Goal: Task Accomplishment & Management: Use online tool/utility

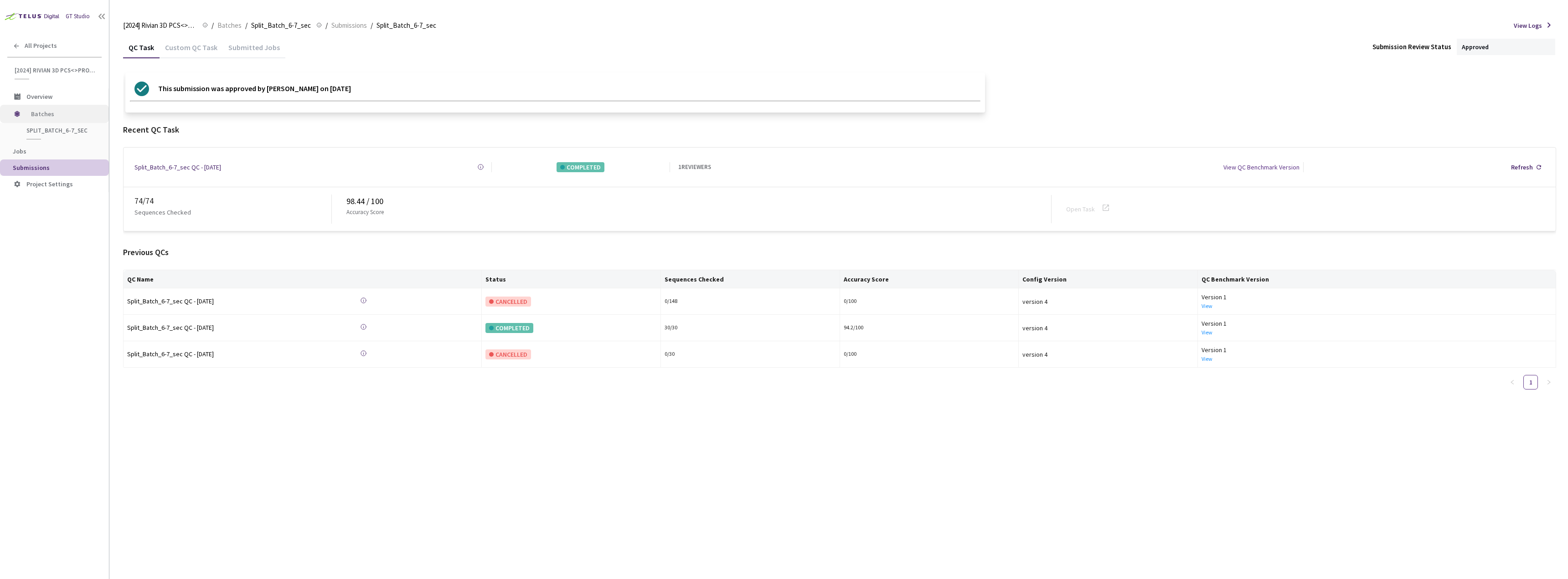
click at [40, 120] on span "Batches" at bounding box center [62, 114] width 63 height 18
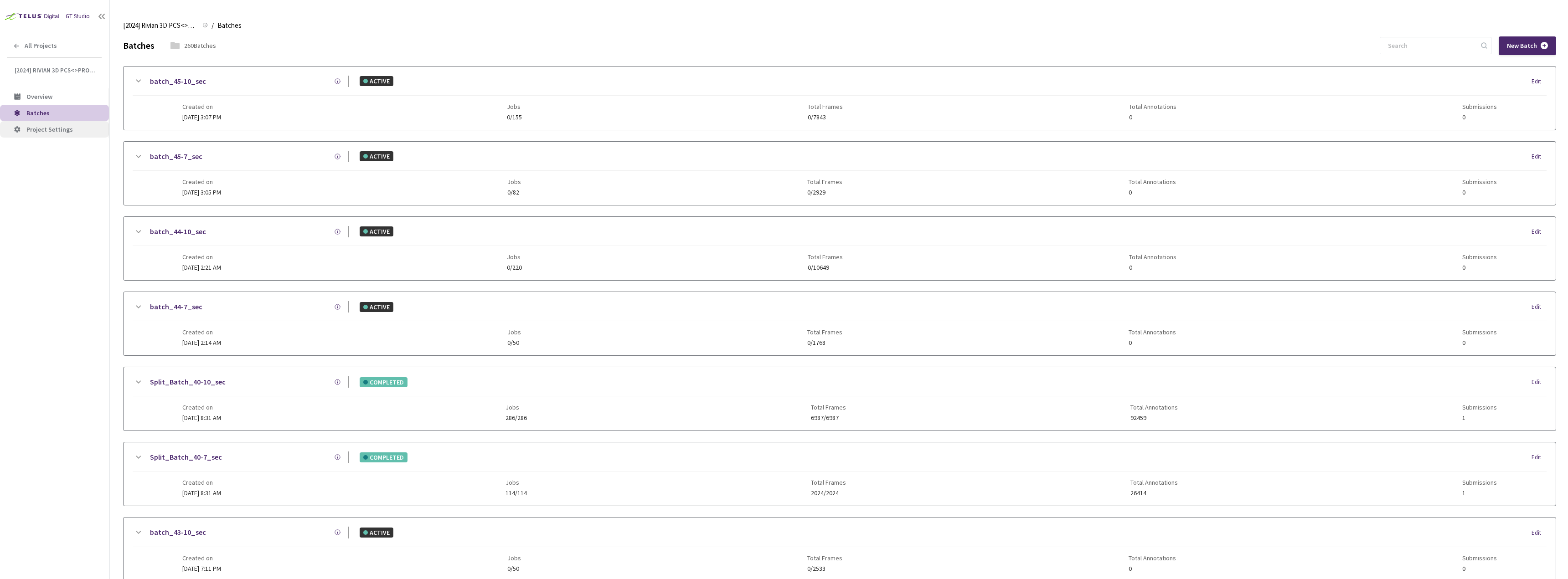
click at [79, 126] on span "Project Settings" at bounding box center [64, 130] width 75 height 8
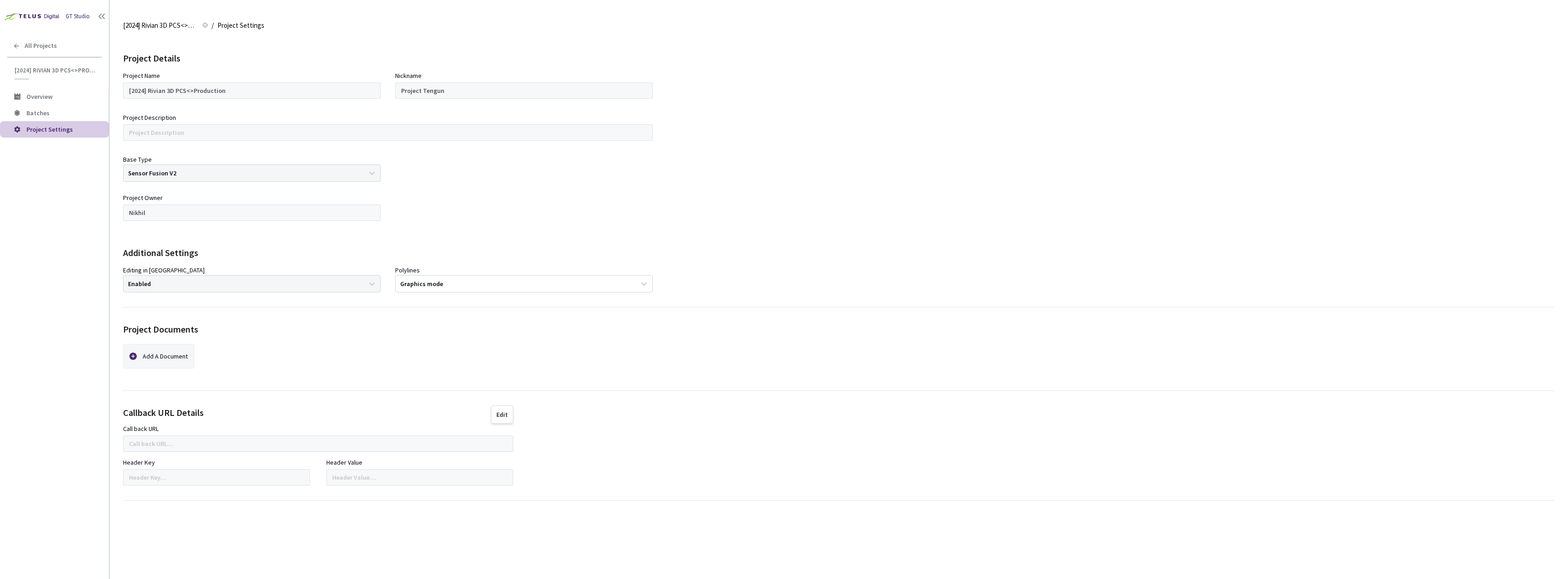
click at [67, 95] on span "Overview" at bounding box center [64, 97] width 75 height 8
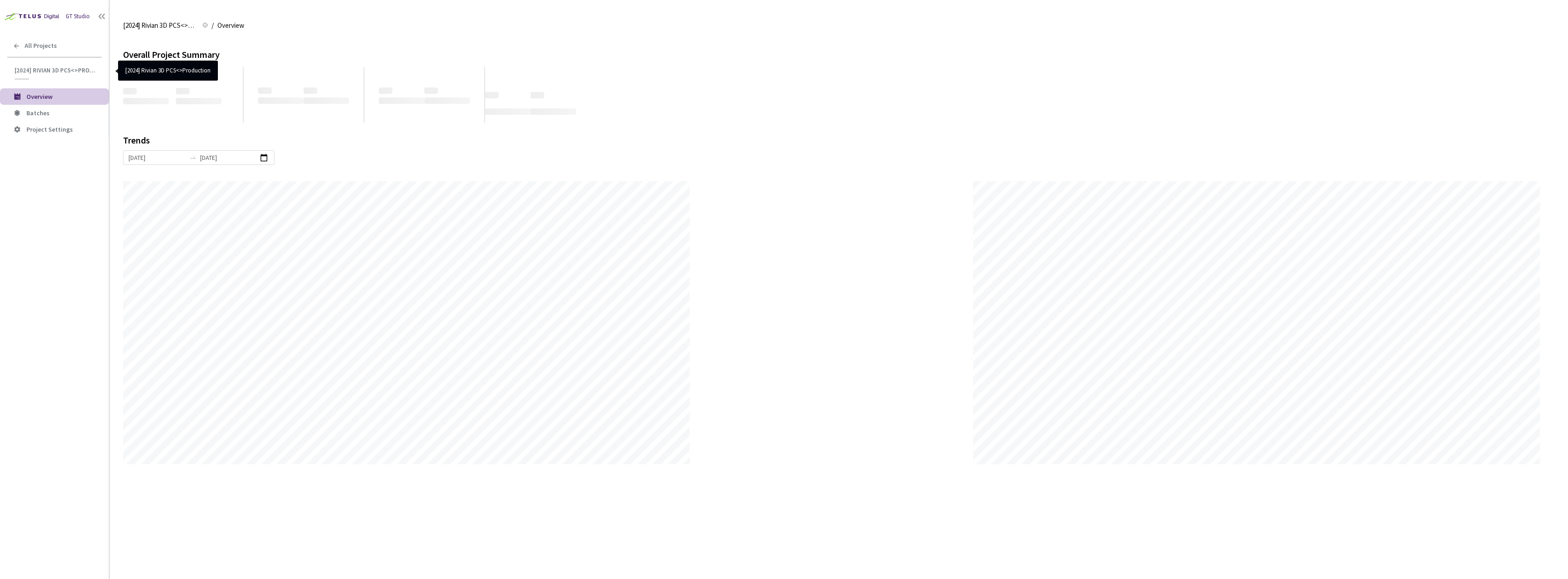
click at [68, 71] on span "[2024] Rivian 3D PCS<>Production" at bounding box center [55, 70] width 82 height 8
click at [33, 33] on div "GT Studio All Projects [2024] Rivian 3D PCS<>Production [2024] Rivian 3D PCS<>P…" at bounding box center [54, 272] width 109 height 544
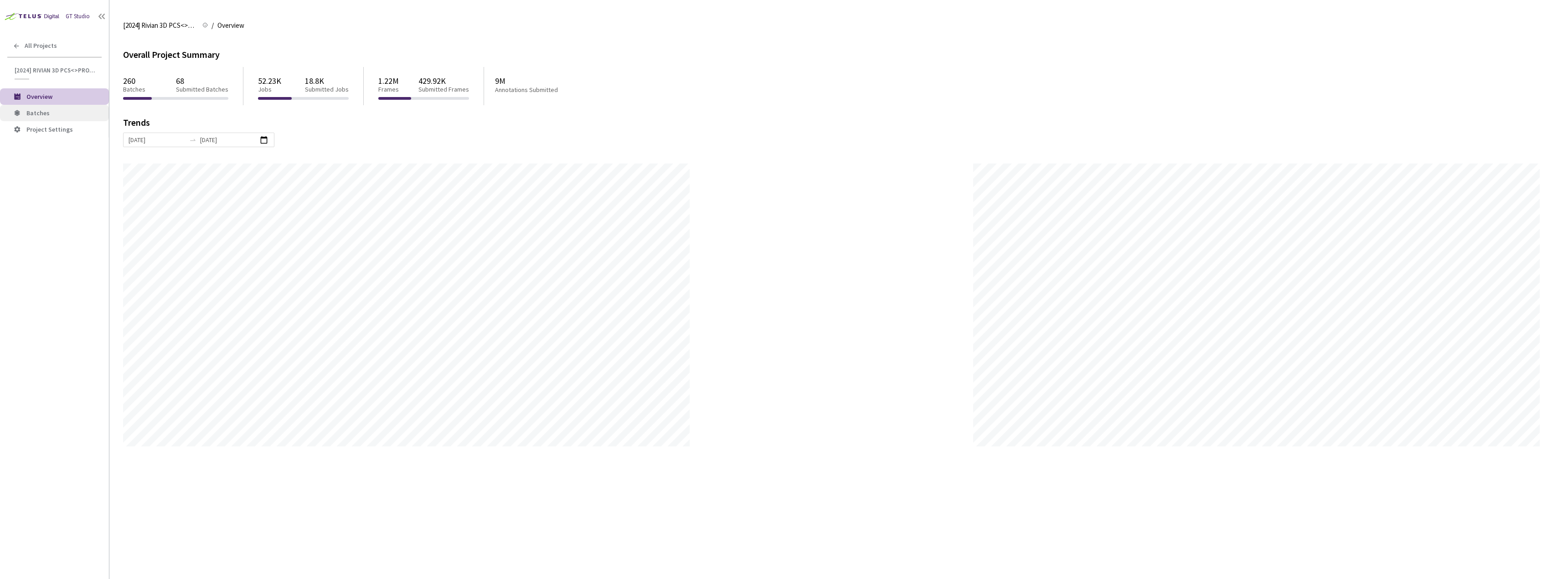
click at [57, 117] on li "Batches" at bounding box center [54, 113] width 109 height 16
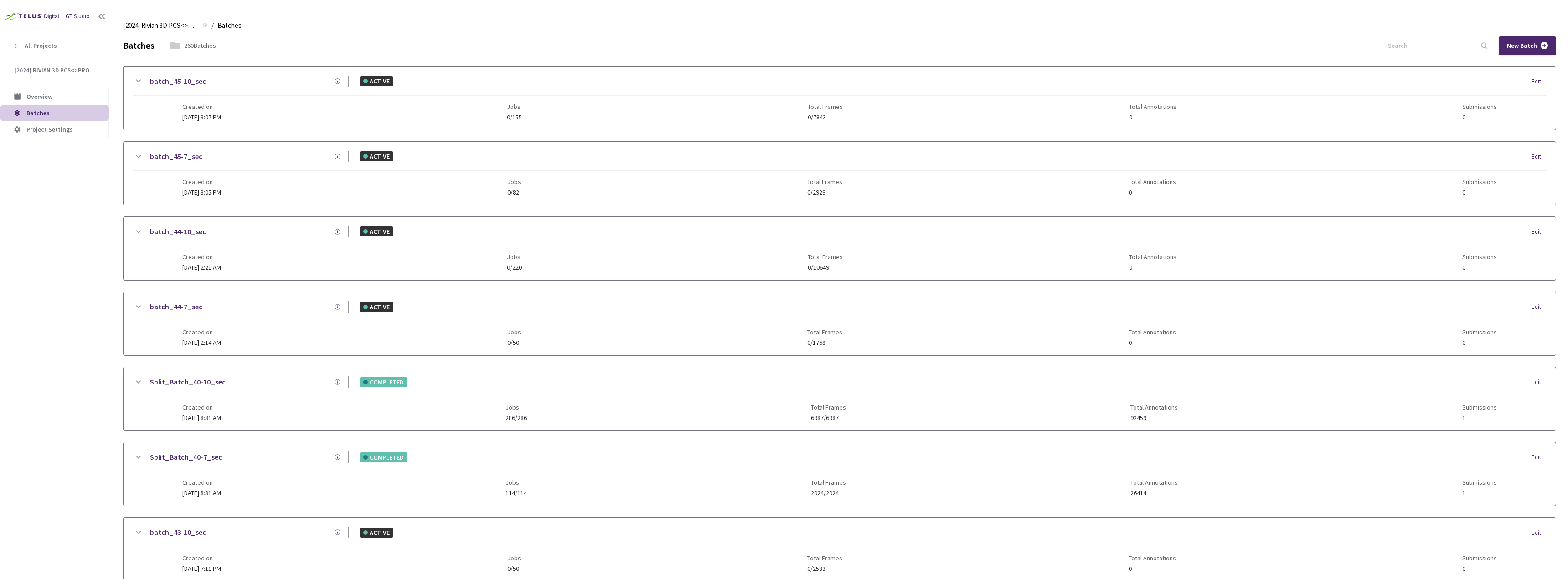
click at [49, 35] on div "GT Studio All Projects [2024] Rivian 3D PCS<>Production [2024] Rivian 3D PCS<>P…" at bounding box center [54, 272] width 109 height 544
click at [54, 42] on span "All Projects" at bounding box center [40, 46] width 32 height 8
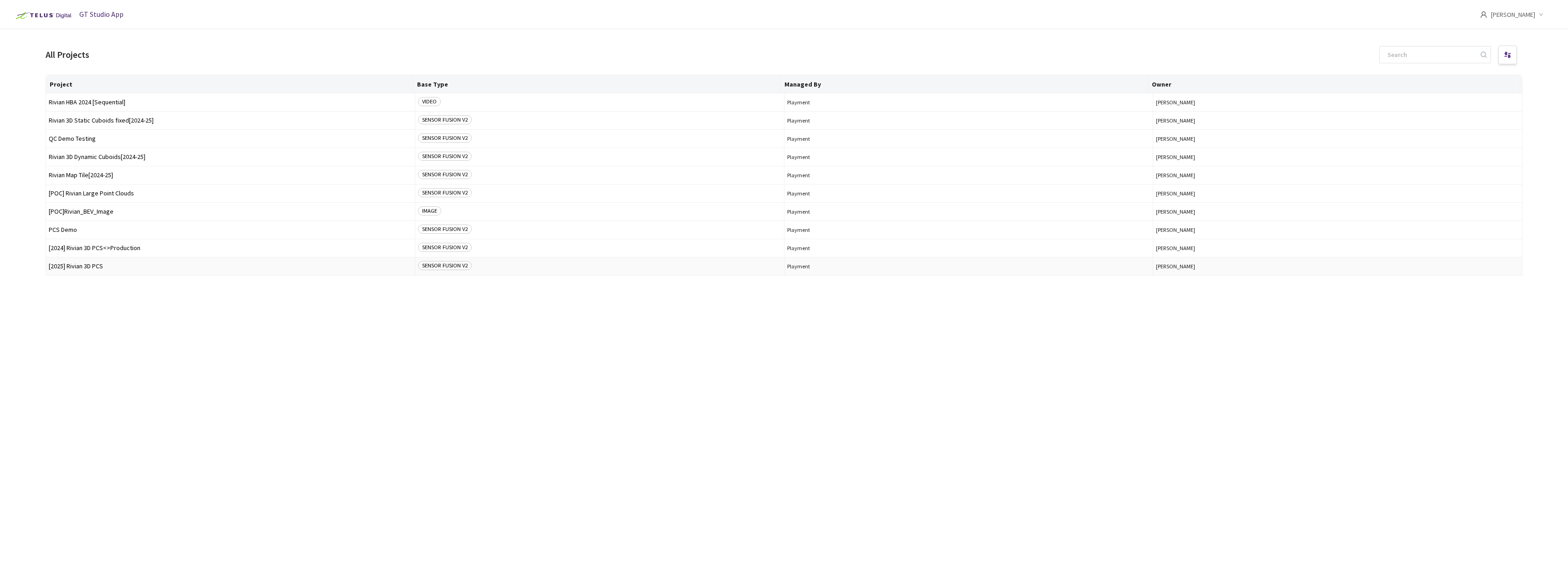
click at [89, 268] on span "[2025] Rivian 3D PCS" at bounding box center [230, 266] width 363 height 7
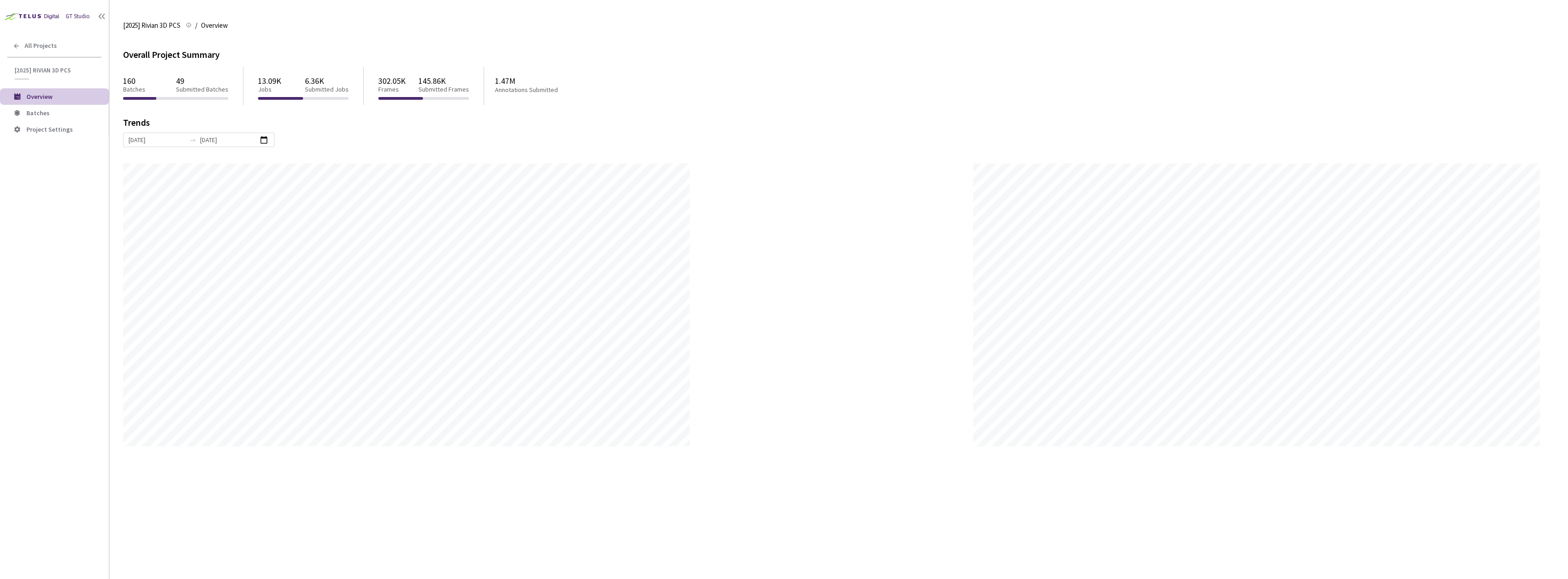
scroll to position [579, 1568]
click at [61, 115] on span "Batches" at bounding box center [64, 113] width 75 height 8
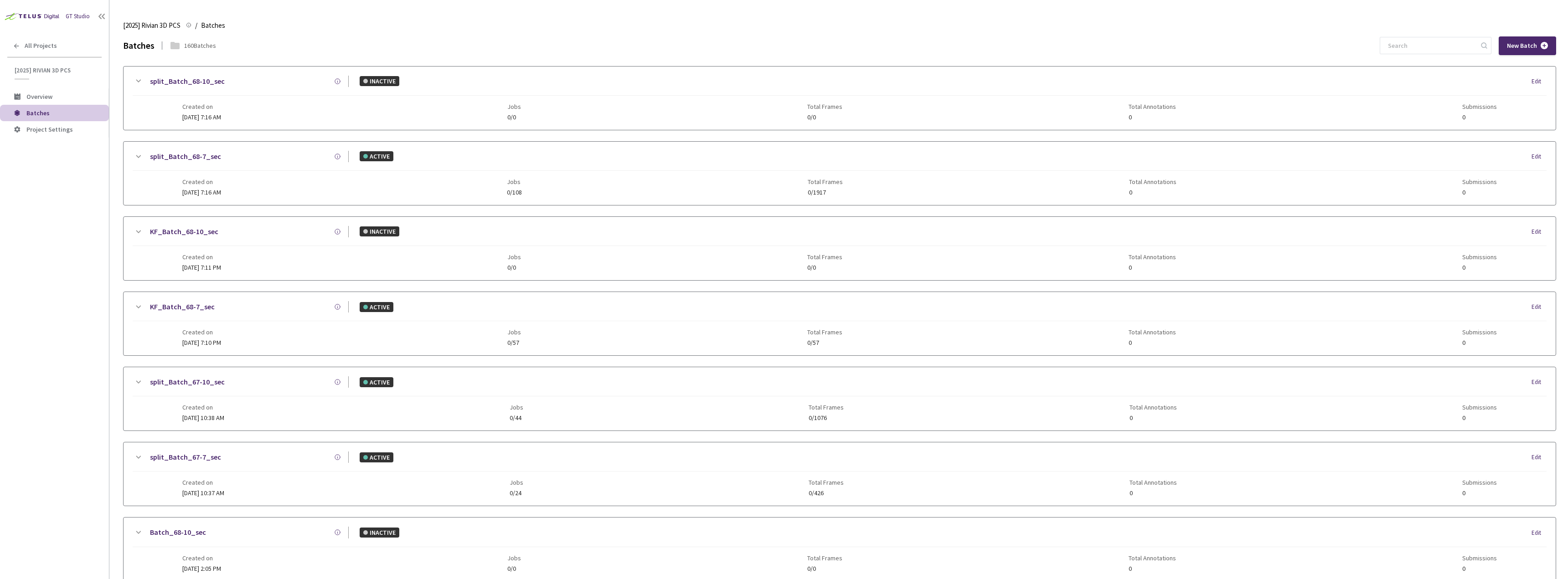
click at [139, 81] on icon at bounding box center [139, 81] width 5 height 2
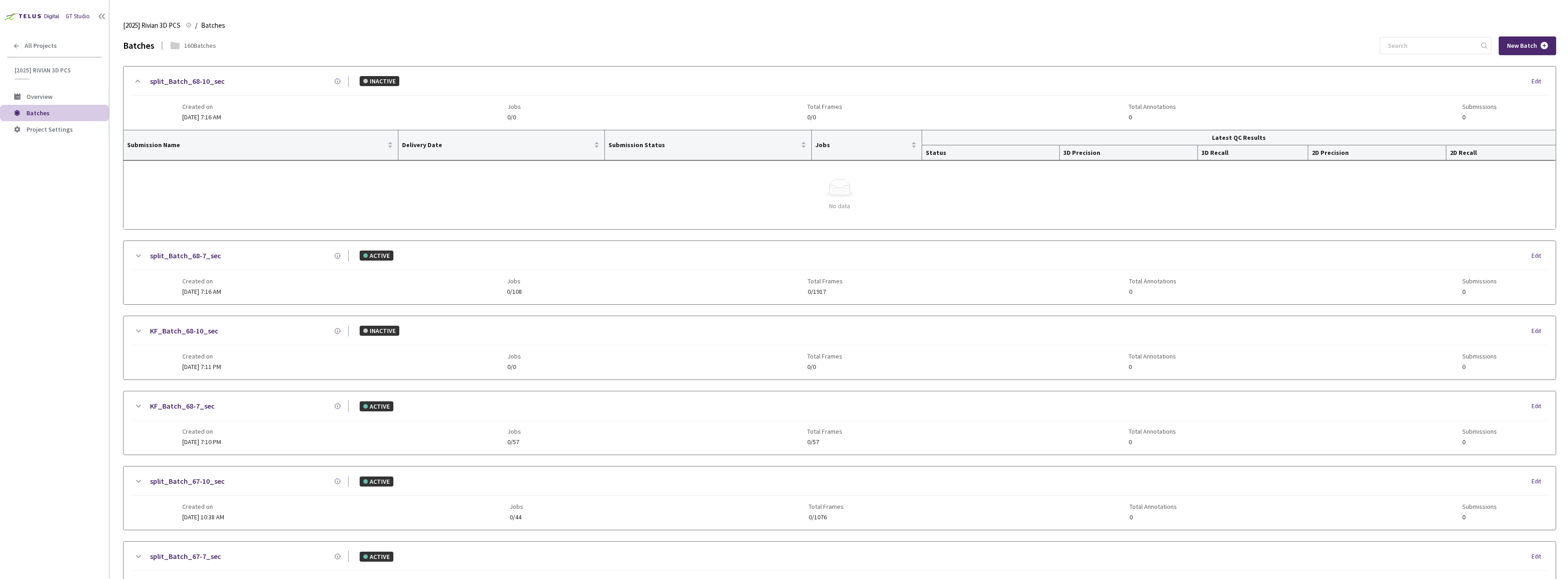
click at [139, 81] on icon at bounding box center [138, 81] width 5 height 2
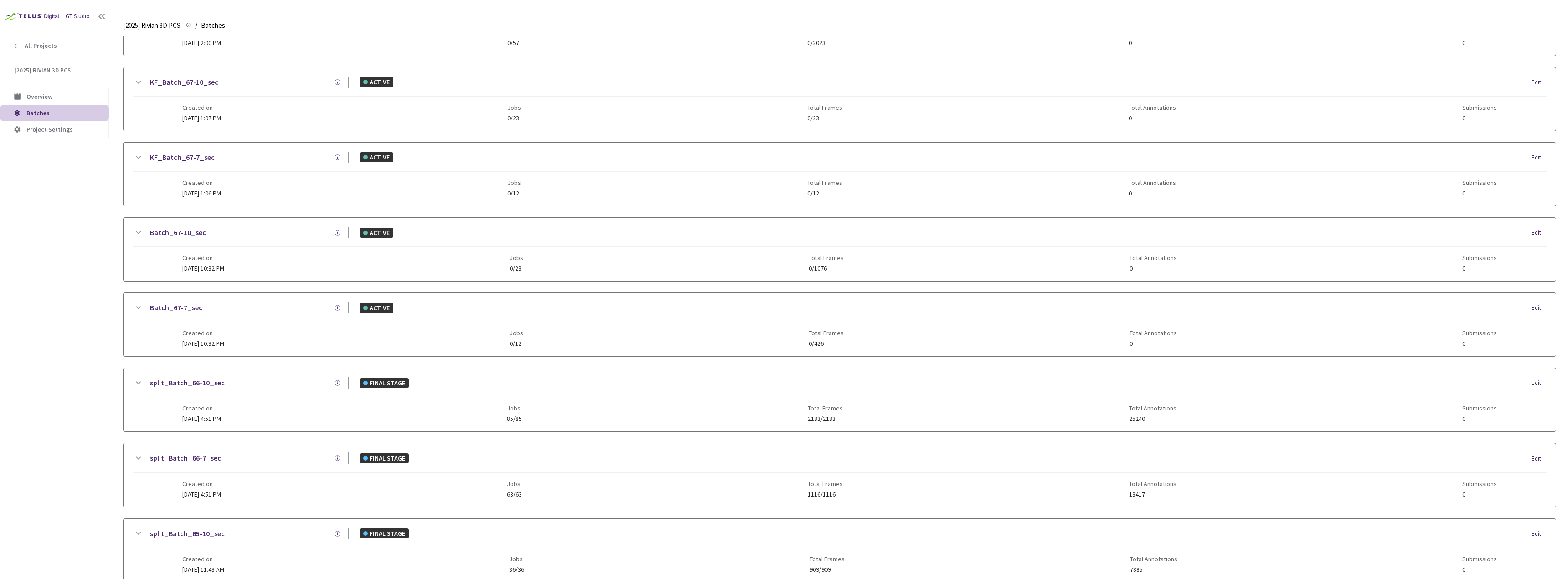
scroll to position [726, 0]
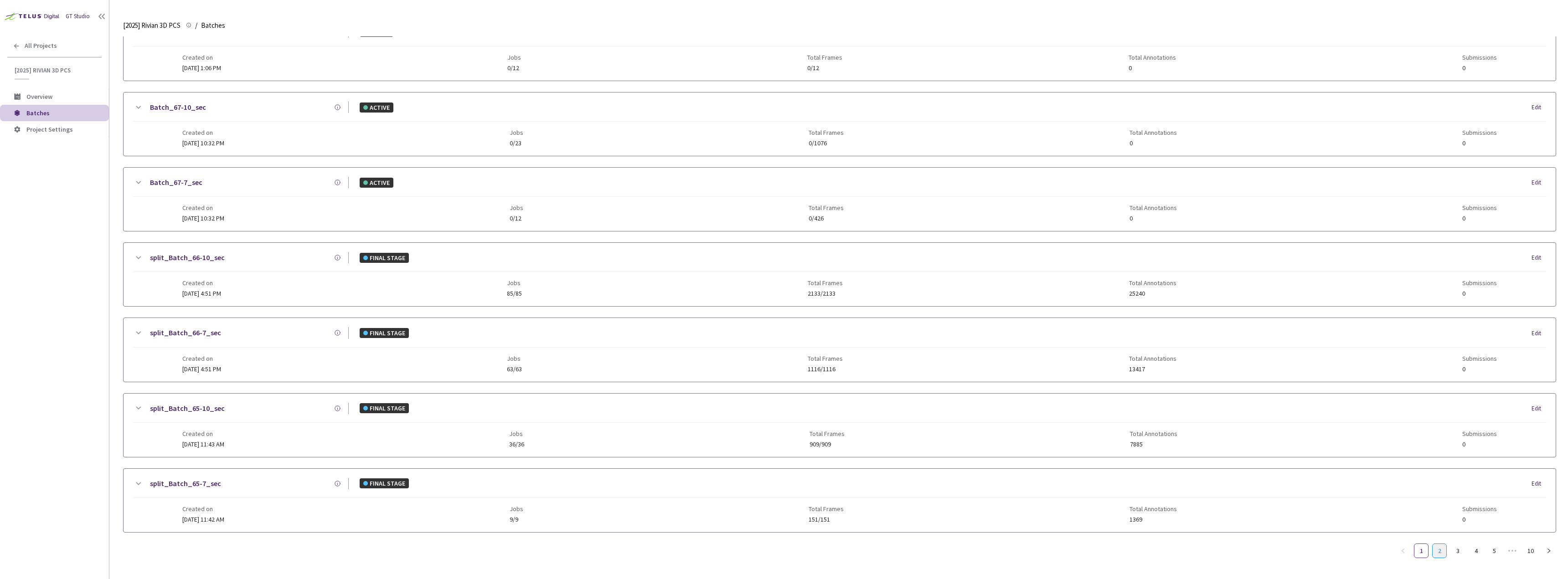
click at [1440, 550] on link "2" at bounding box center [1440, 550] width 13 height 13
click at [137, 404] on icon at bounding box center [138, 408] width 11 height 11
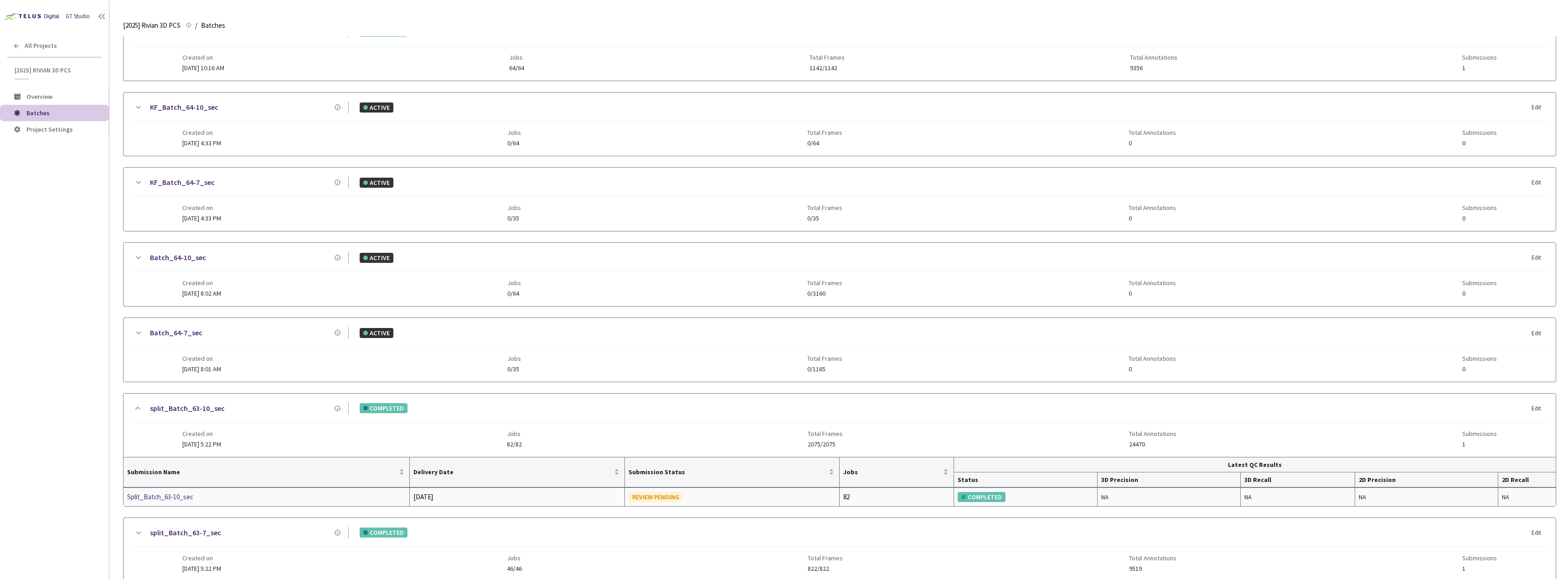
click at [190, 498] on div "Split_Batch_63-10_sec" at bounding box center [175, 497] width 97 height 11
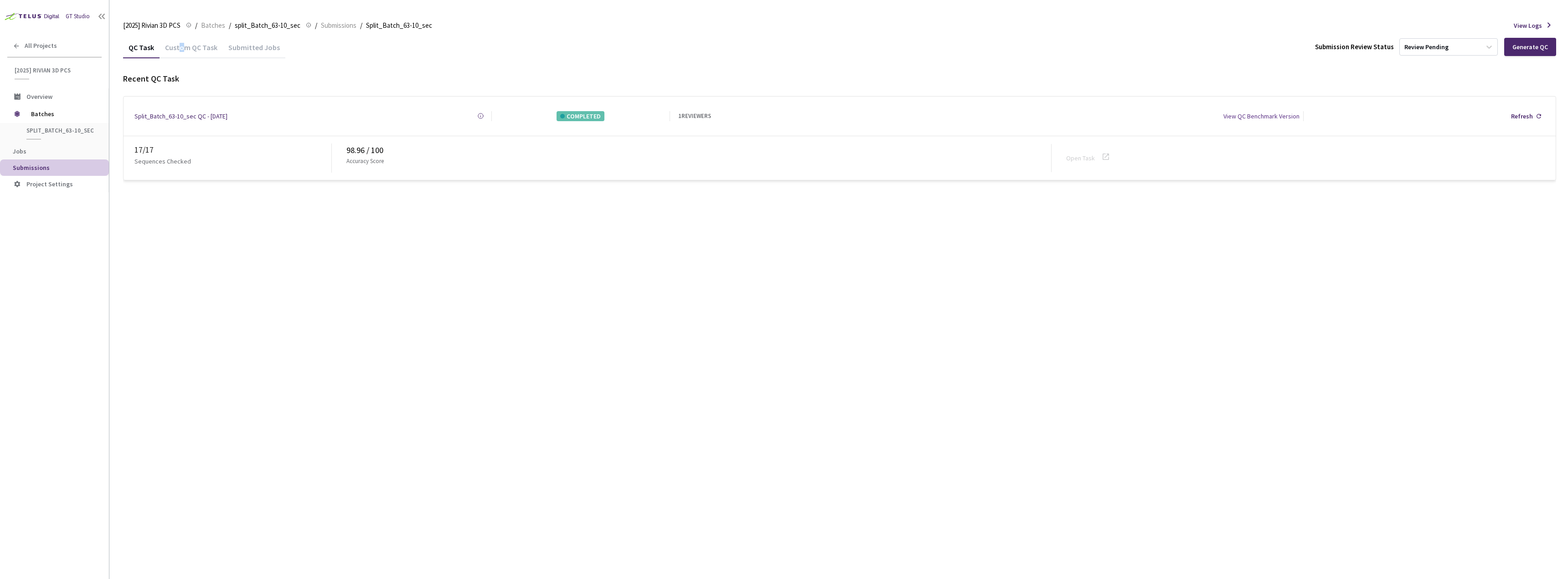
click at [180, 40] on div "Custom QC Task" at bounding box center [191, 46] width 63 height 19
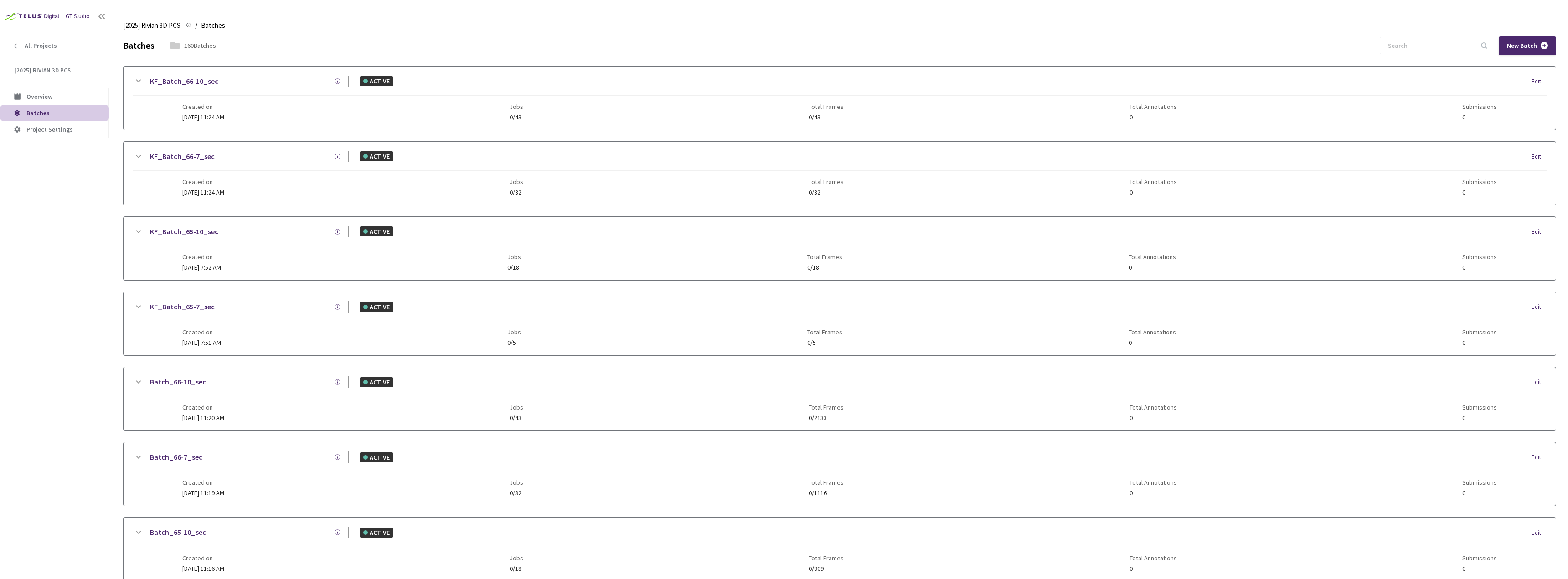
scroll to position [733, 0]
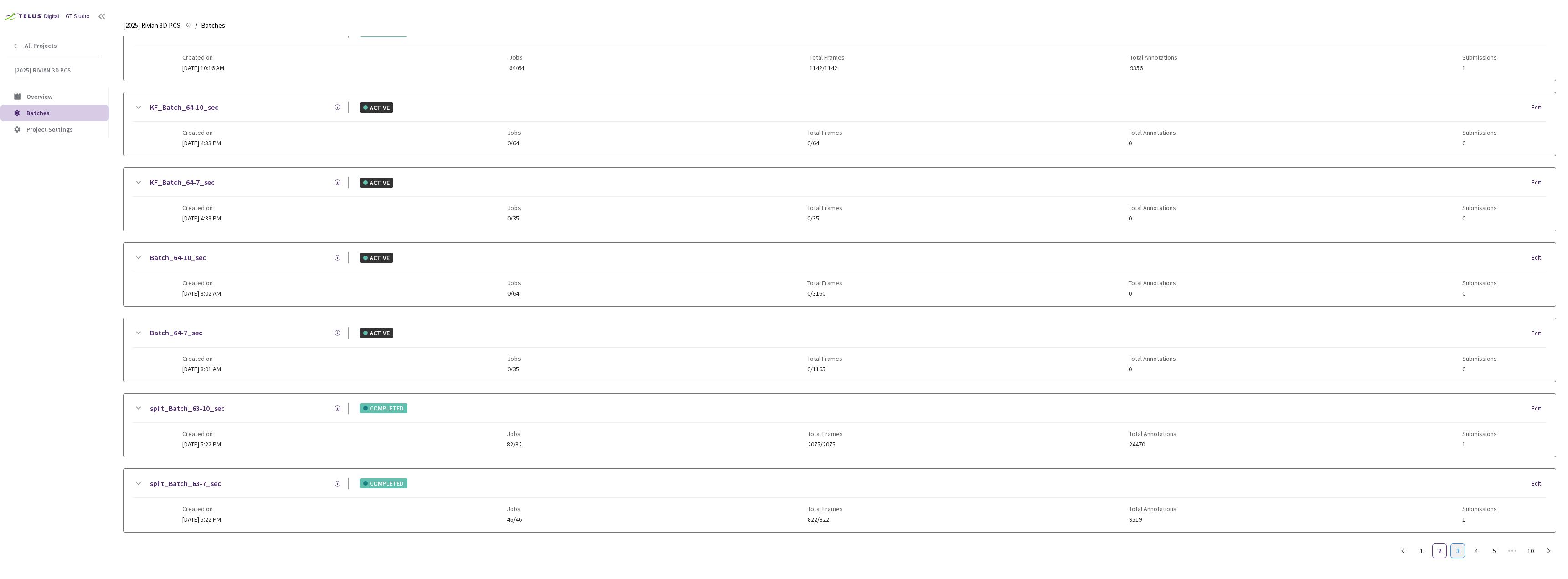
click at [1457, 547] on link "3" at bounding box center [1458, 550] width 13 height 13
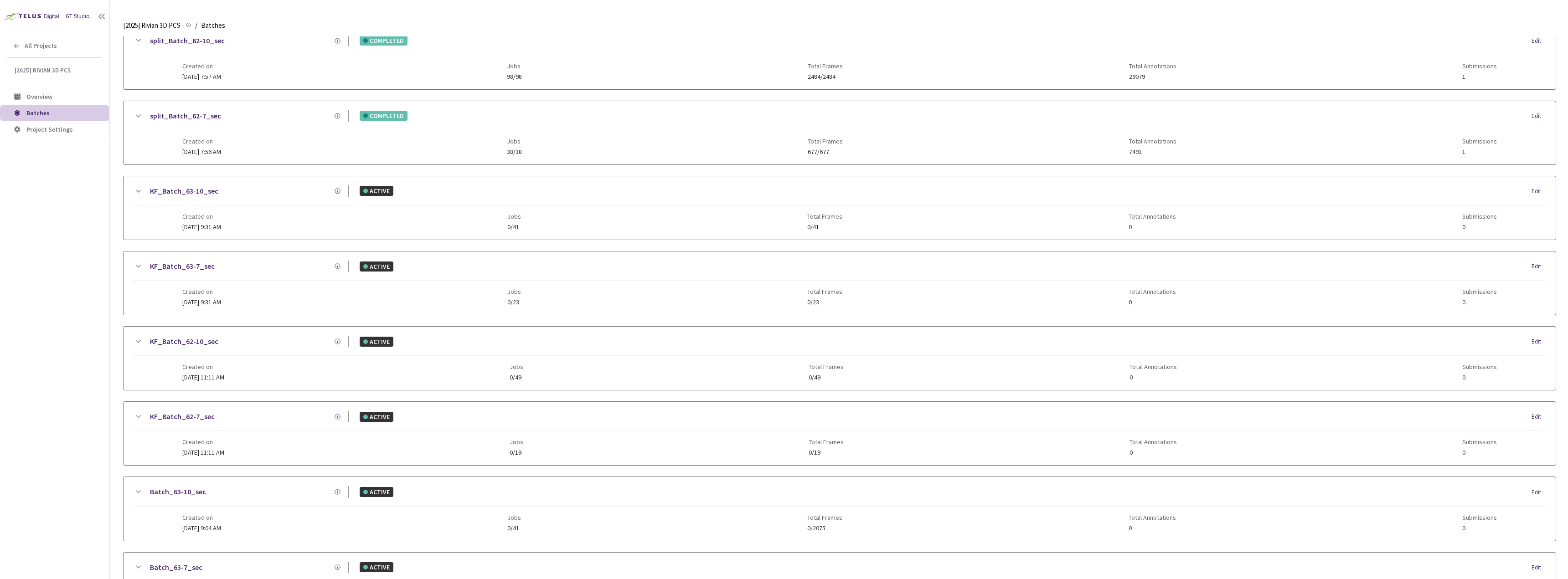
scroll to position [0, 0]
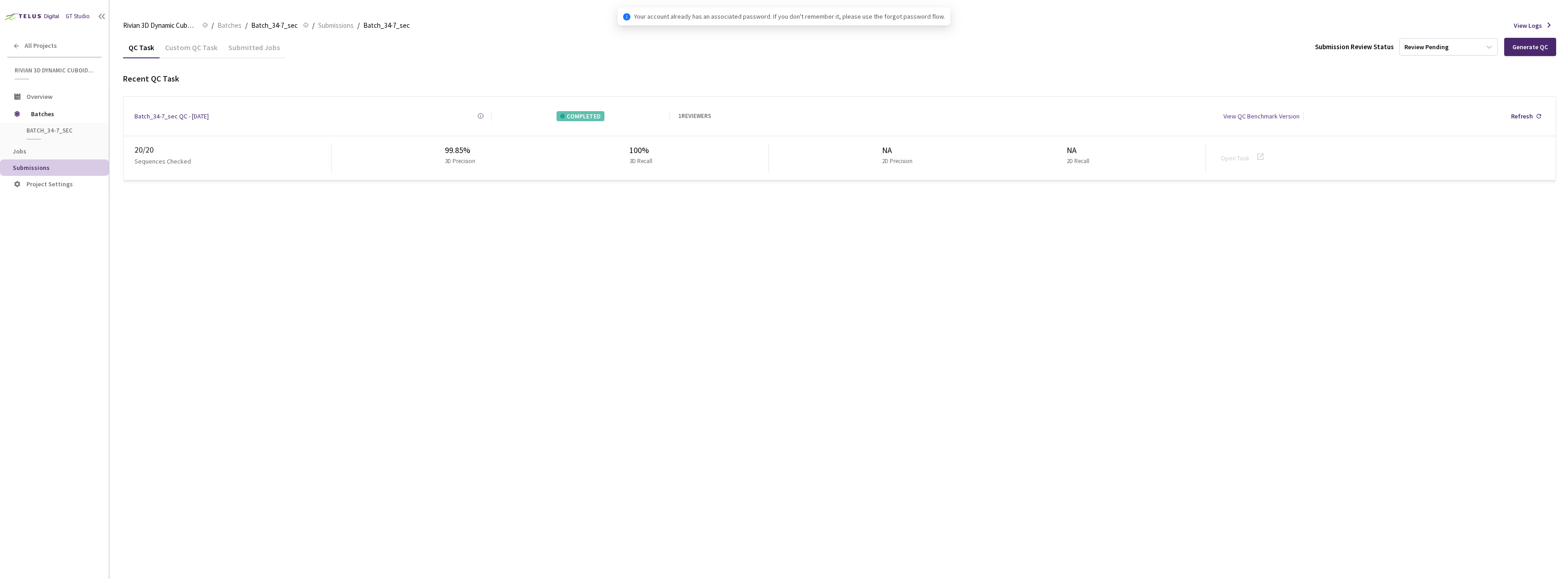
click at [198, 54] on div "Custom QC Task" at bounding box center [191, 50] width 63 height 15
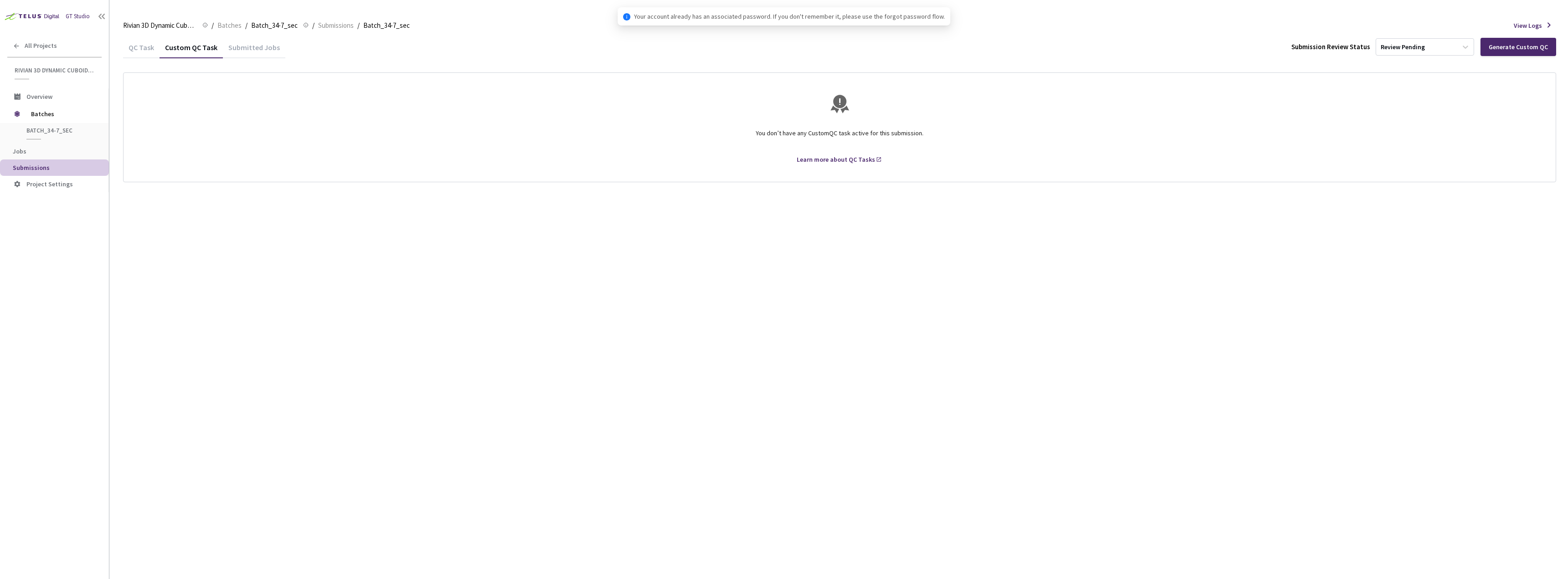
click at [145, 50] on div "QC Task" at bounding box center [141, 50] width 37 height 15
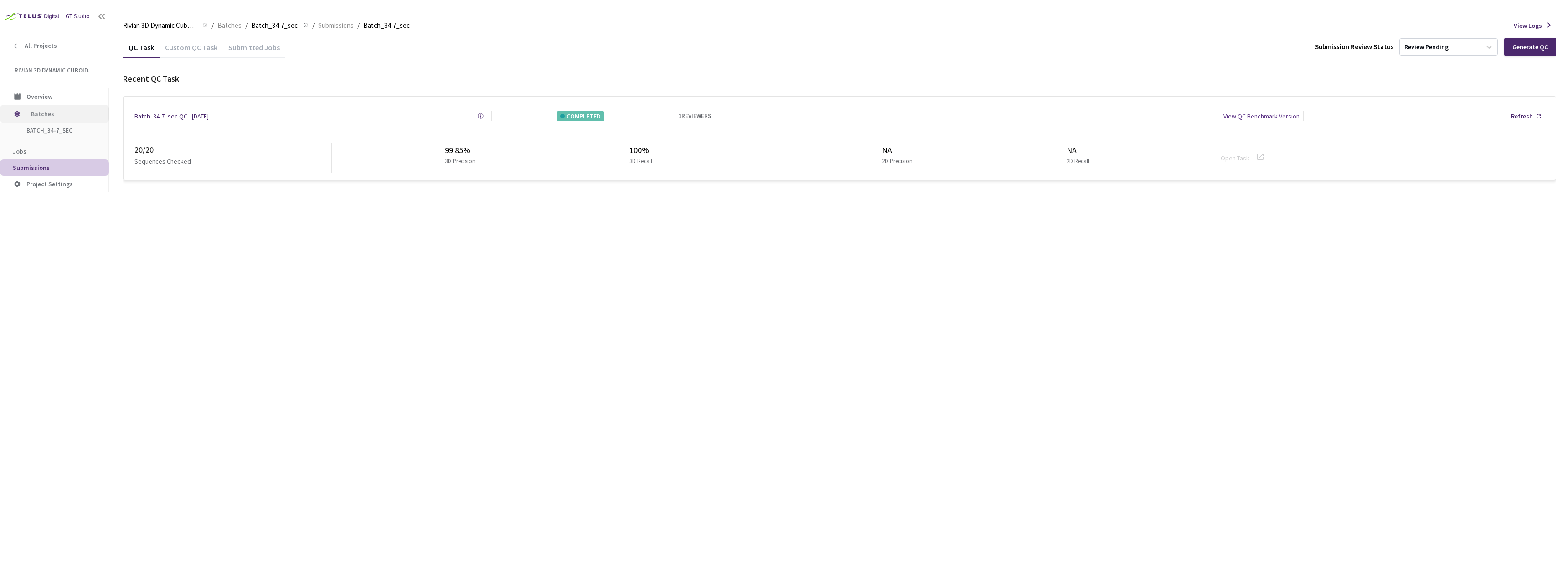
click at [33, 114] on span "Batches" at bounding box center [62, 114] width 63 height 18
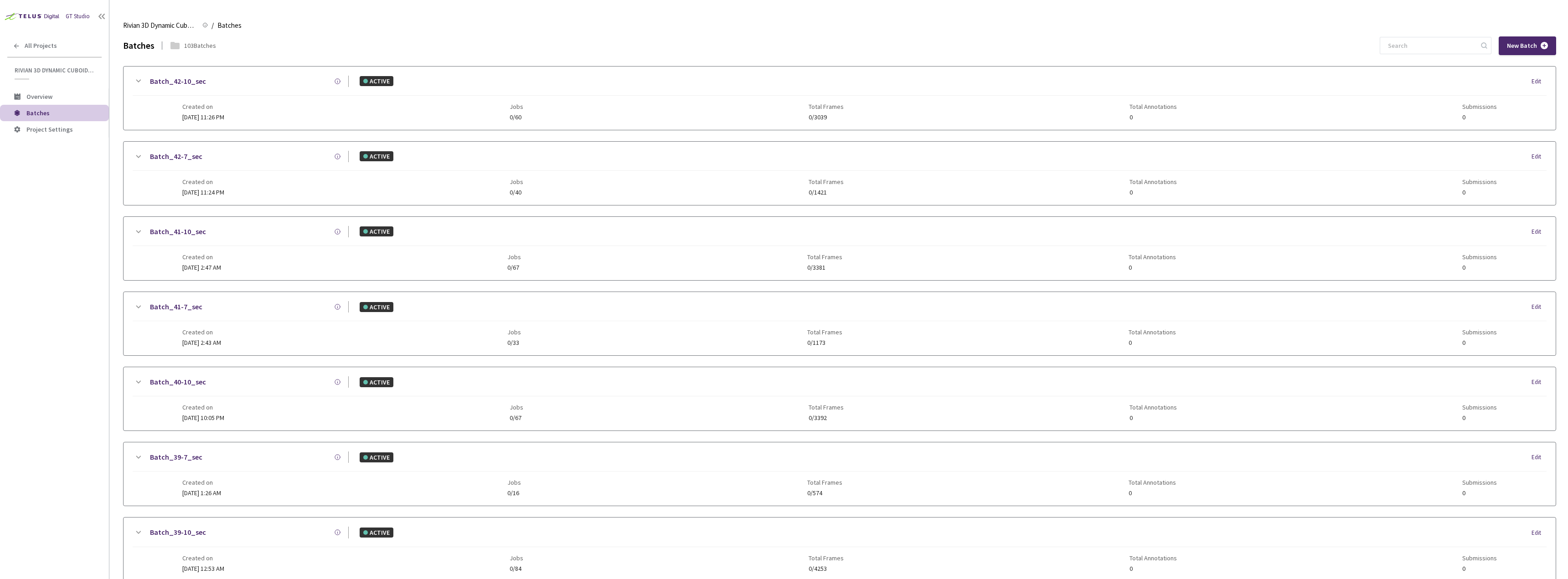
click at [135, 159] on icon at bounding box center [138, 157] width 11 height 11
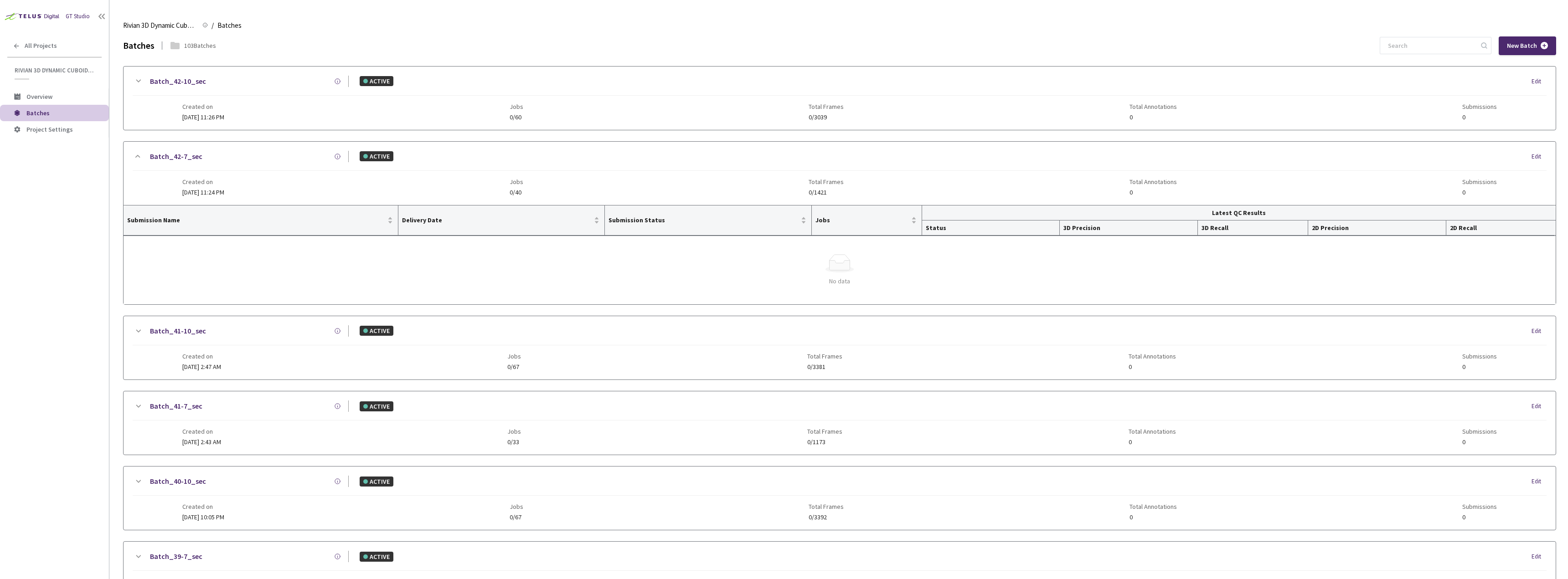
click at [135, 159] on icon at bounding box center [138, 156] width 11 height 11
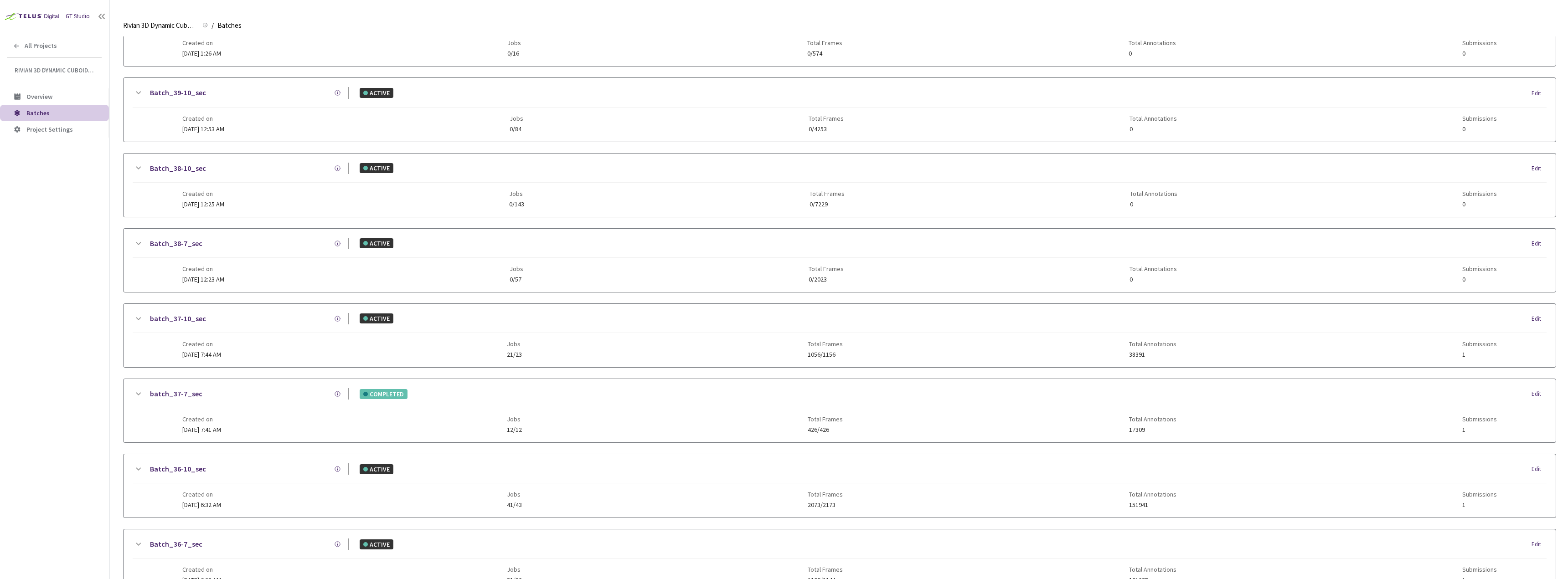
scroll to position [456, 0]
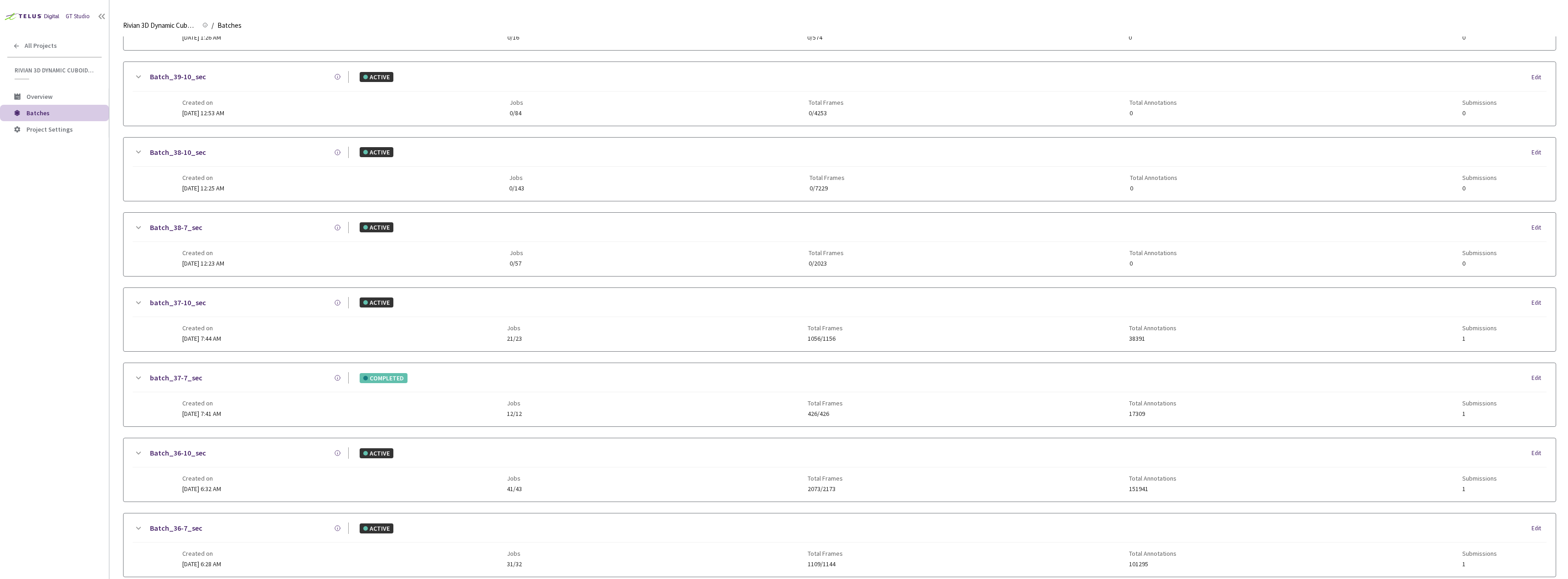
click at [141, 378] on icon at bounding box center [138, 378] width 11 height 11
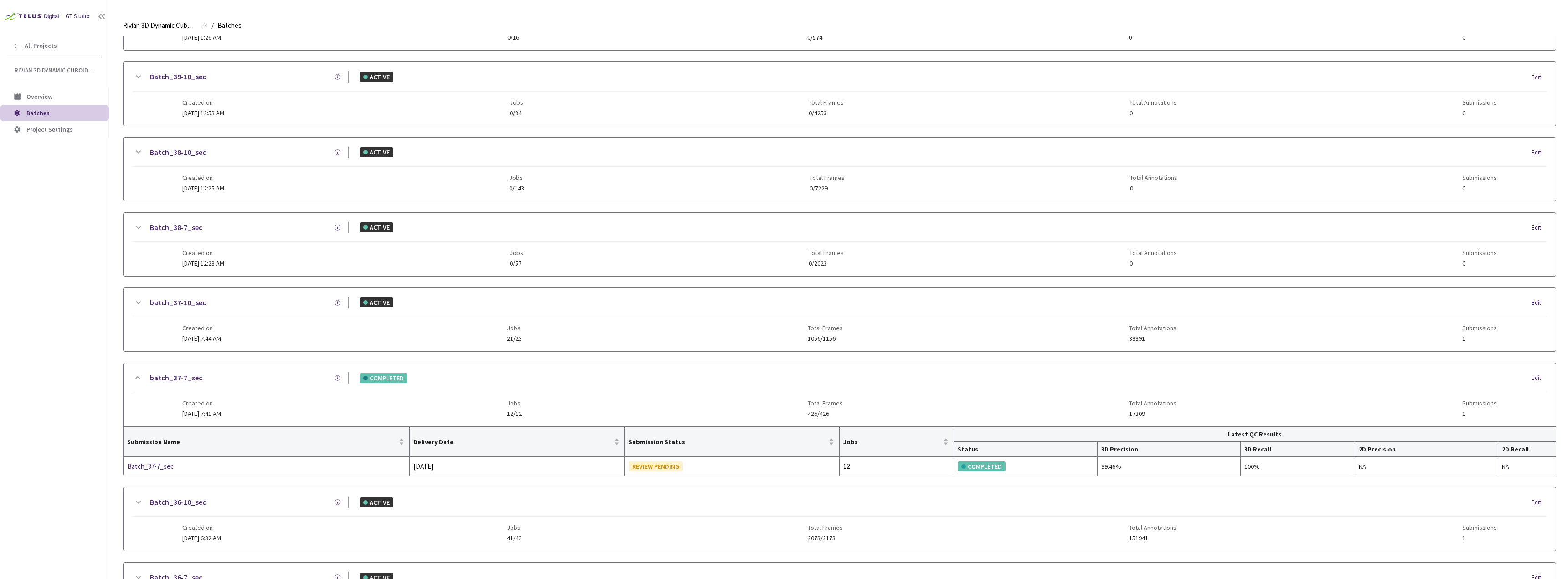
click at [270, 389] on div "batch_37-7_sec COMPLETED Edit" at bounding box center [839, 382] width 1414 height 20
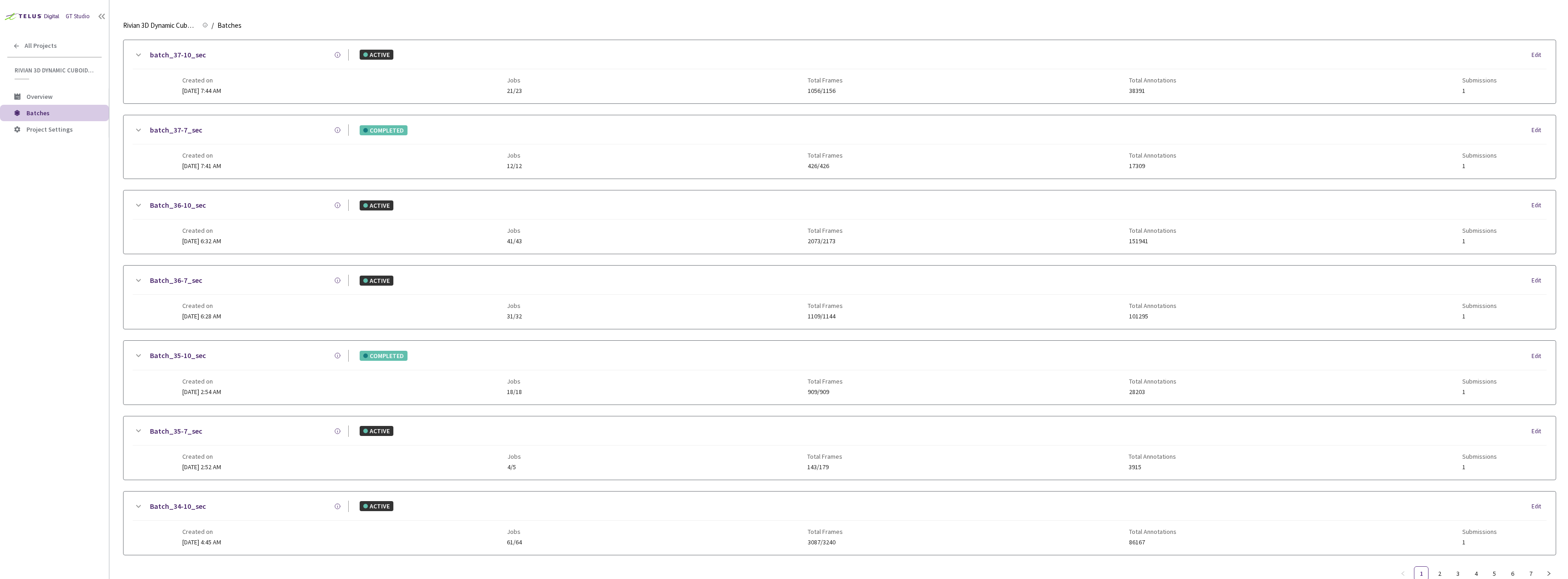
scroll to position [726, 0]
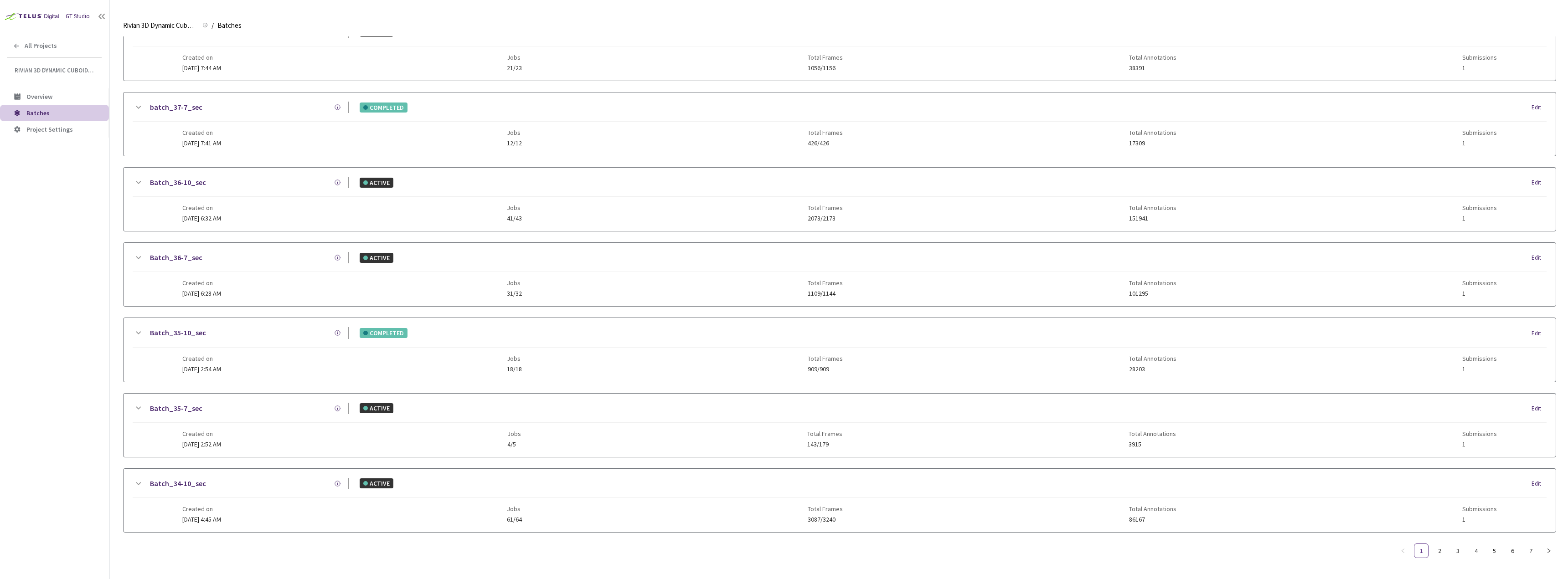
click at [280, 340] on div "Batch_35-10_sec COMPLETED Edit" at bounding box center [839, 337] width 1414 height 20
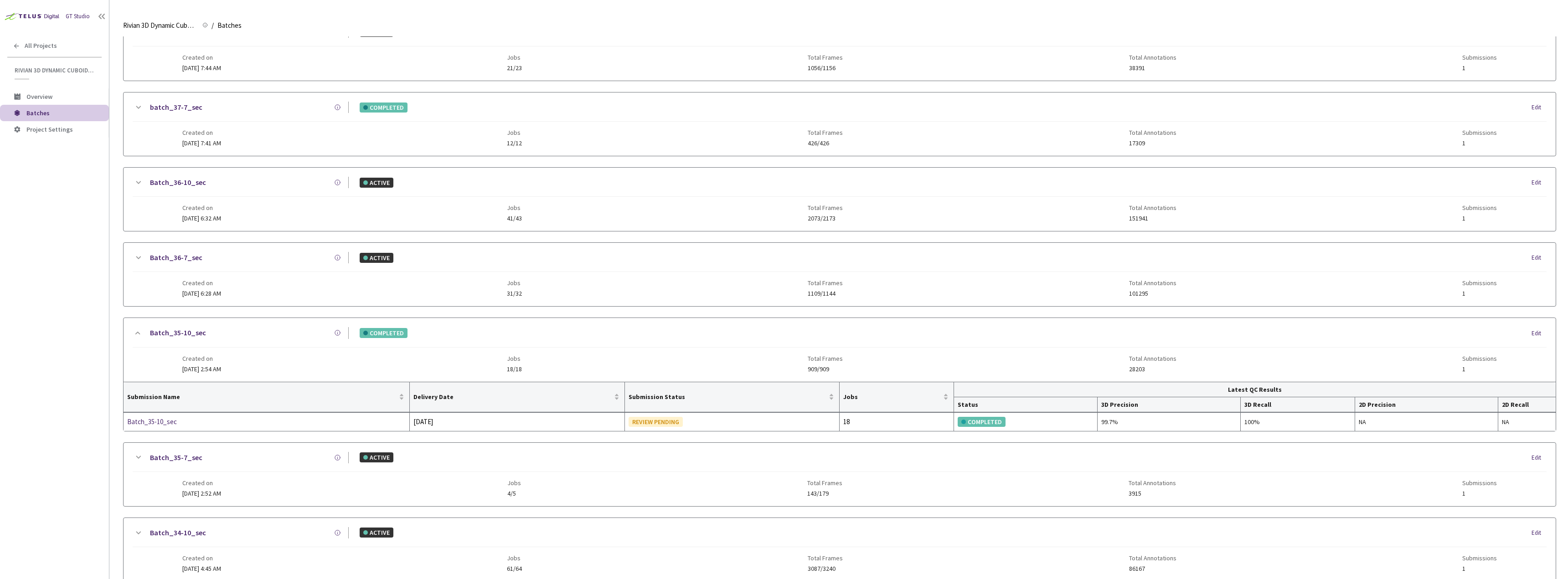
click at [212, 331] on div "Batch_35-10_sec" at bounding box center [246, 333] width 205 height 12
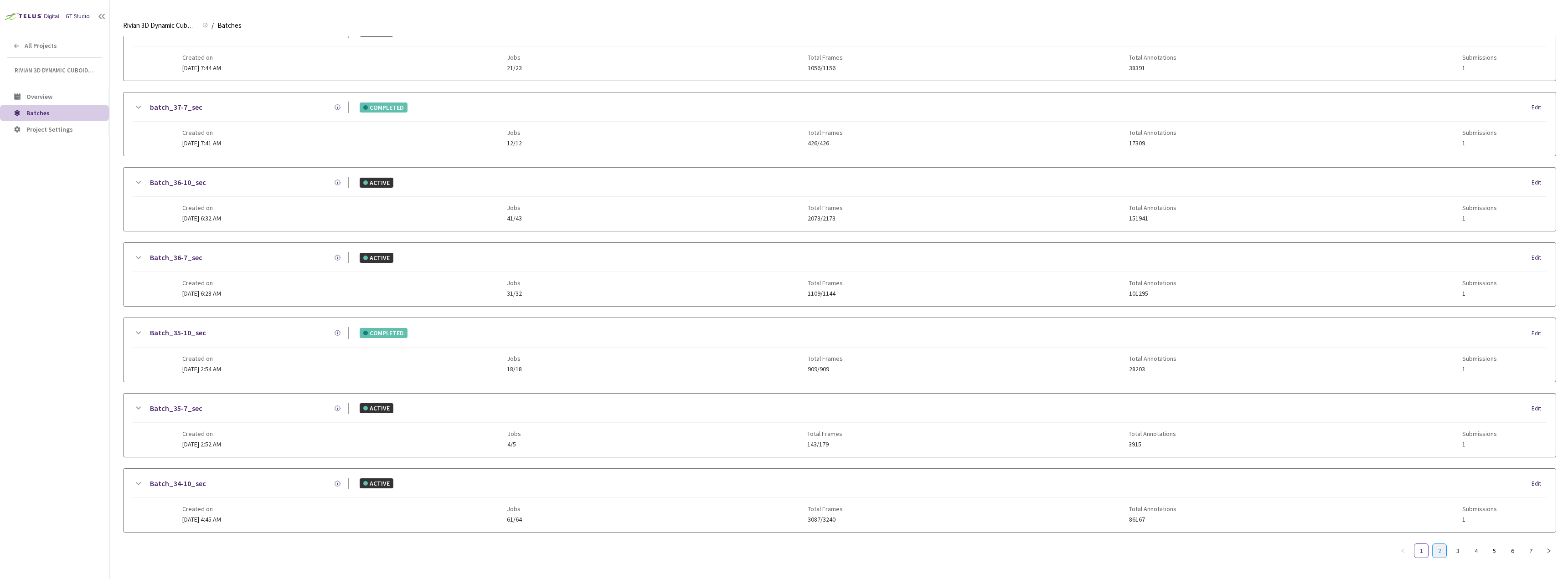
click at [1440, 554] on link "2" at bounding box center [1440, 550] width 13 height 13
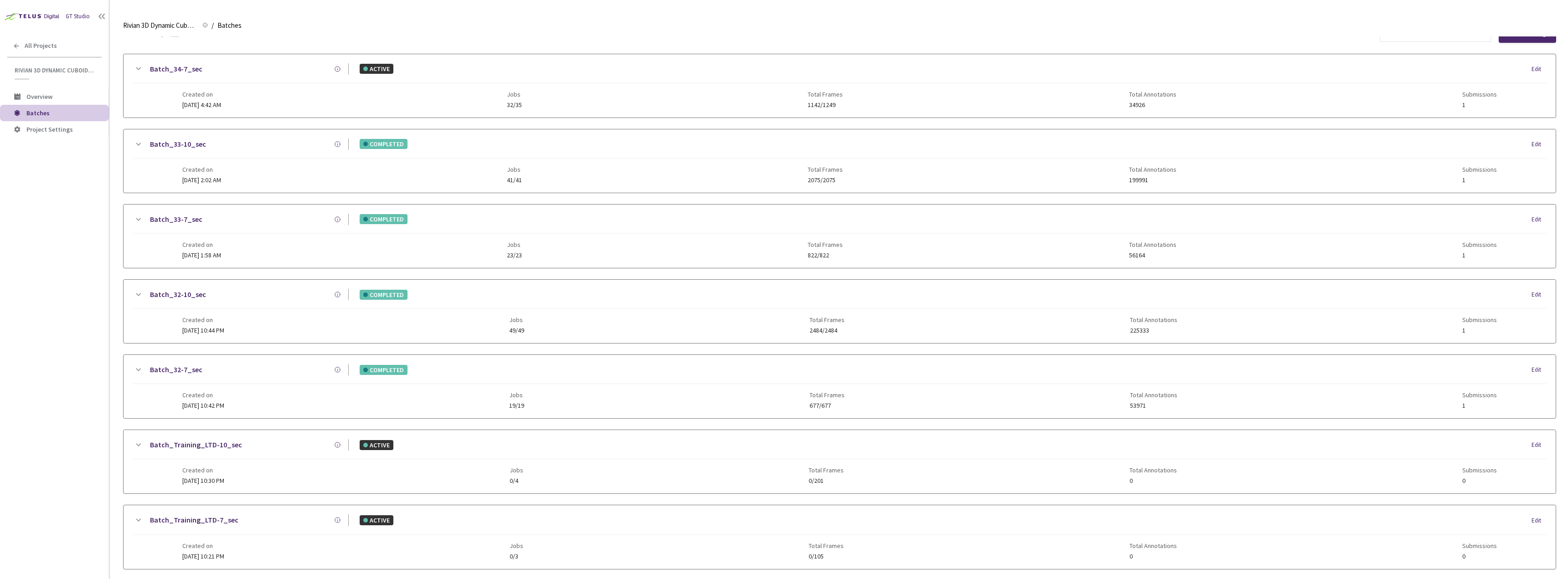
scroll to position [0, 0]
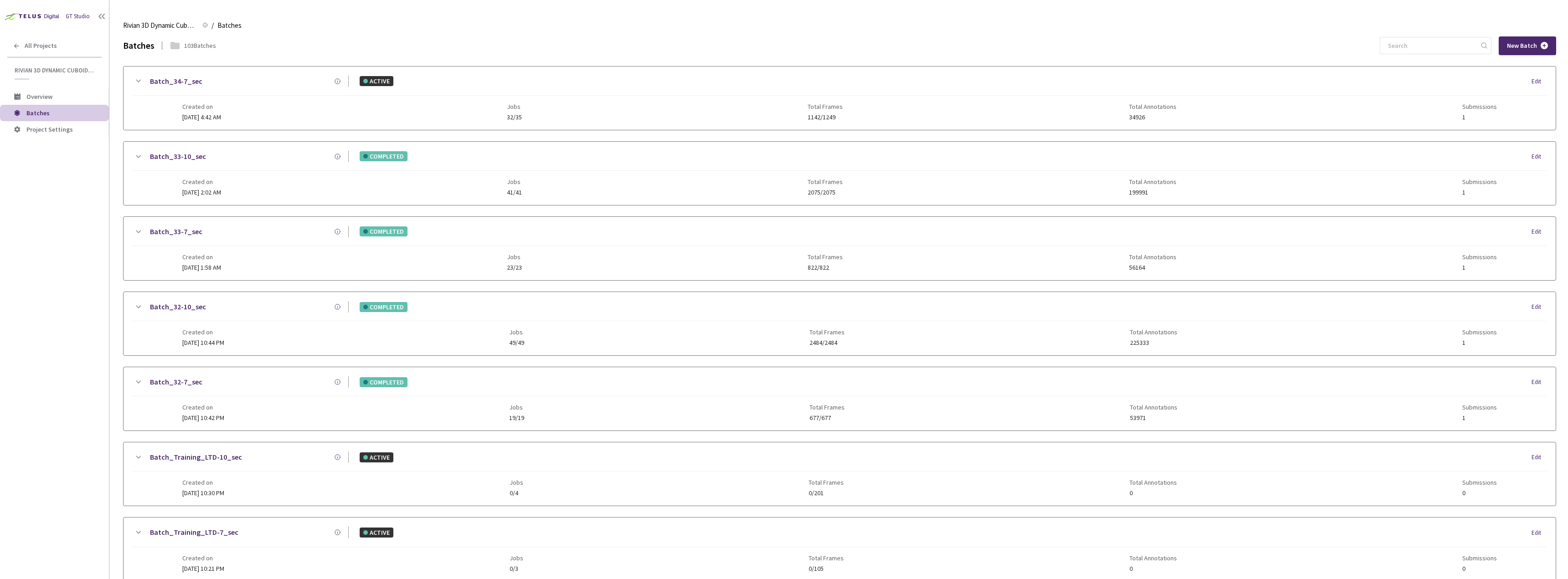
click at [133, 157] on icon at bounding box center [138, 157] width 11 height 11
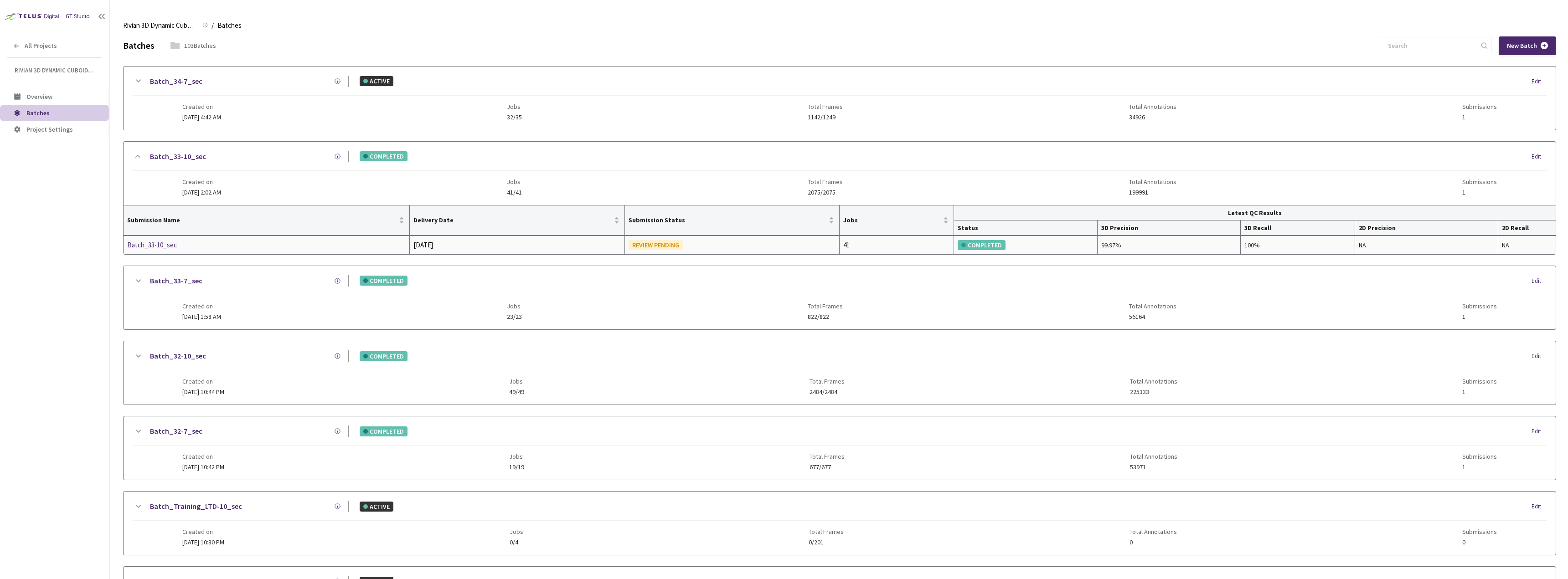
drag, startPoint x: 164, startPoint y: 246, endPoint x: 168, endPoint y: 242, distance: 5.7
click at [261, 159] on div "Batch_33-10_sec" at bounding box center [246, 156] width 205 height 12
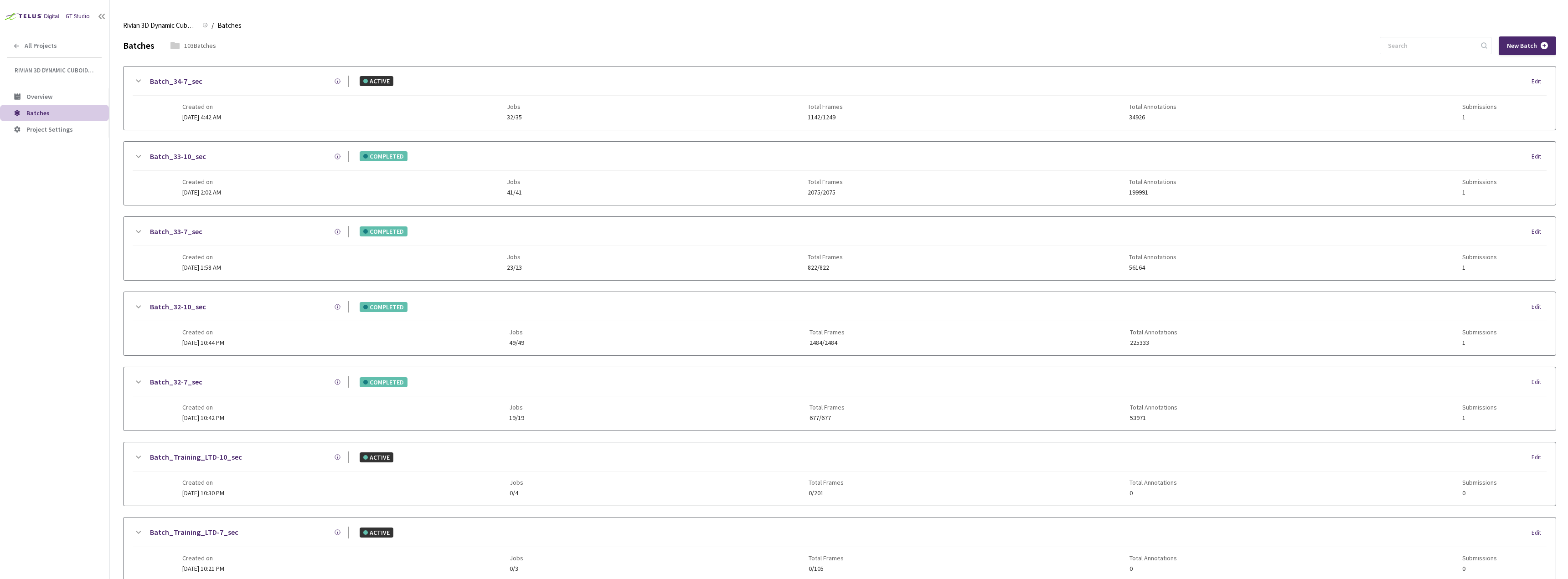
click at [250, 231] on div "Batch_33-7_sec" at bounding box center [246, 231] width 205 height 12
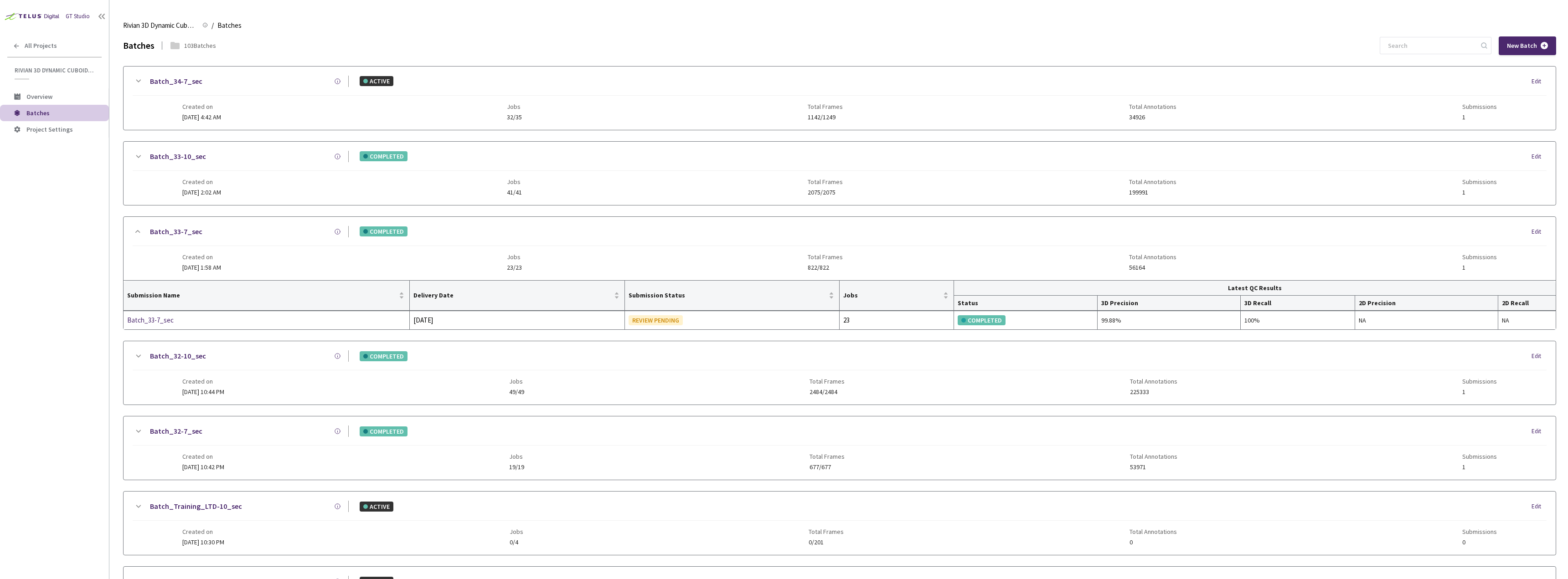
click at [264, 232] on div "Batch_33-7_sec" at bounding box center [246, 231] width 205 height 12
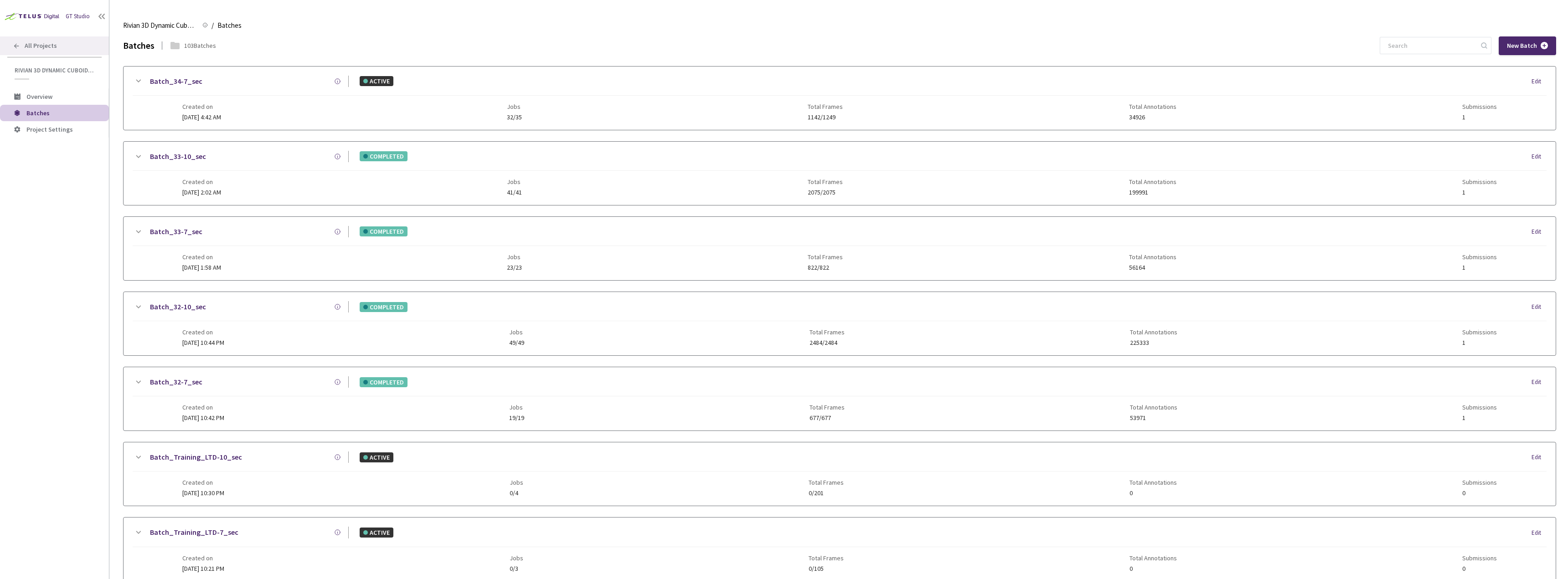
click at [66, 50] on div "All Projects" at bounding box center [54, 46] width 109 height 19
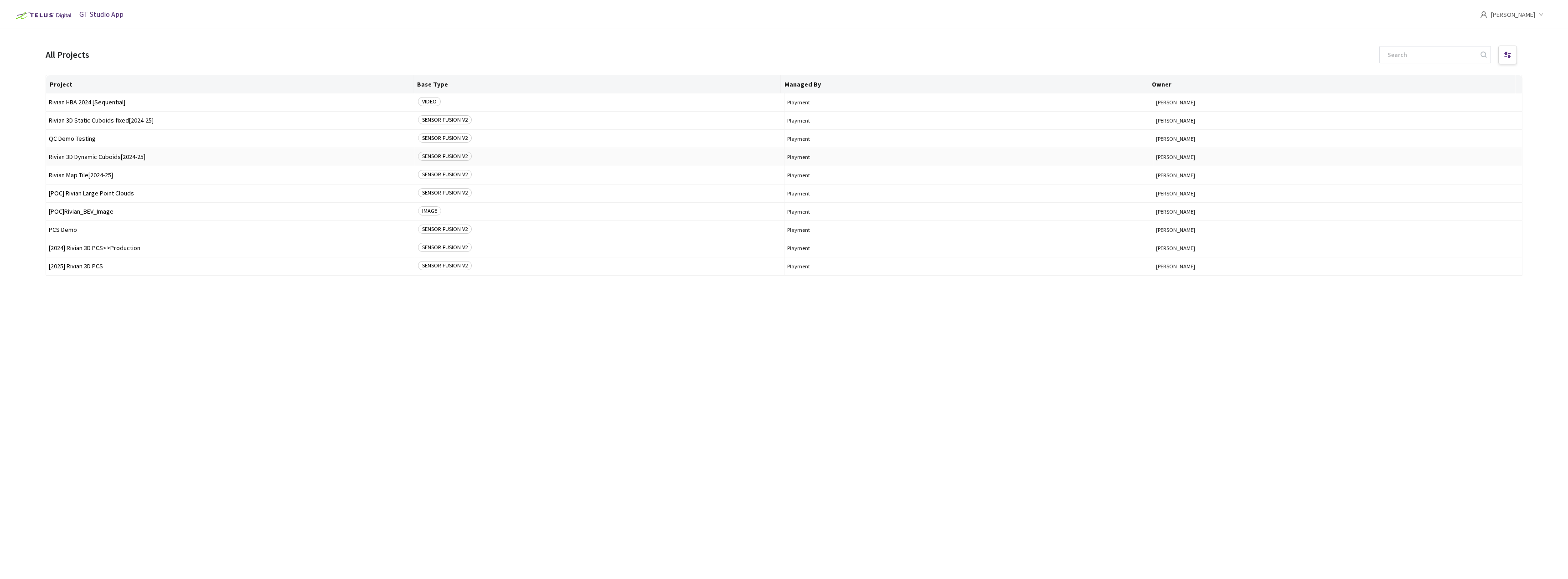
click at [111, 159] on span "Rivian 3D Dynamic Cuboids[2024-25]" at bounding box center [230, 156] width 363 height 7
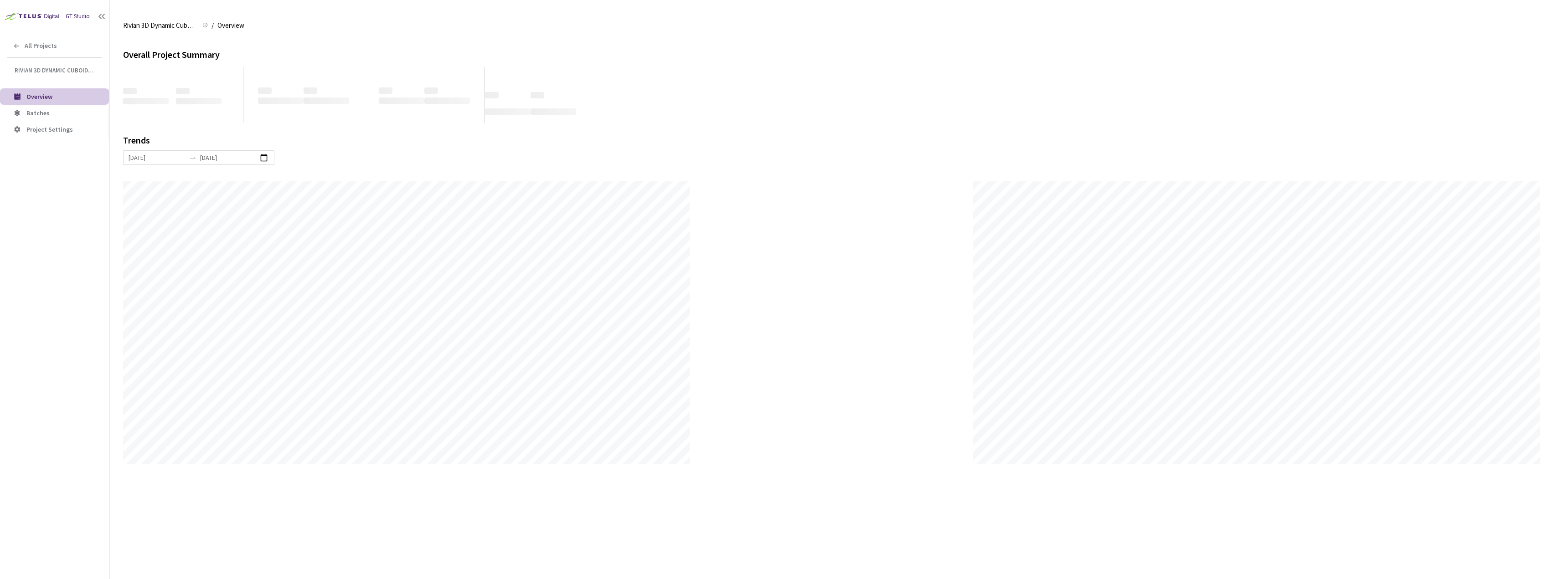
scroll to position [579, 1568]
click at [65, 106] on li "Batches" at bounding box center [54, 113] width 109 height 16
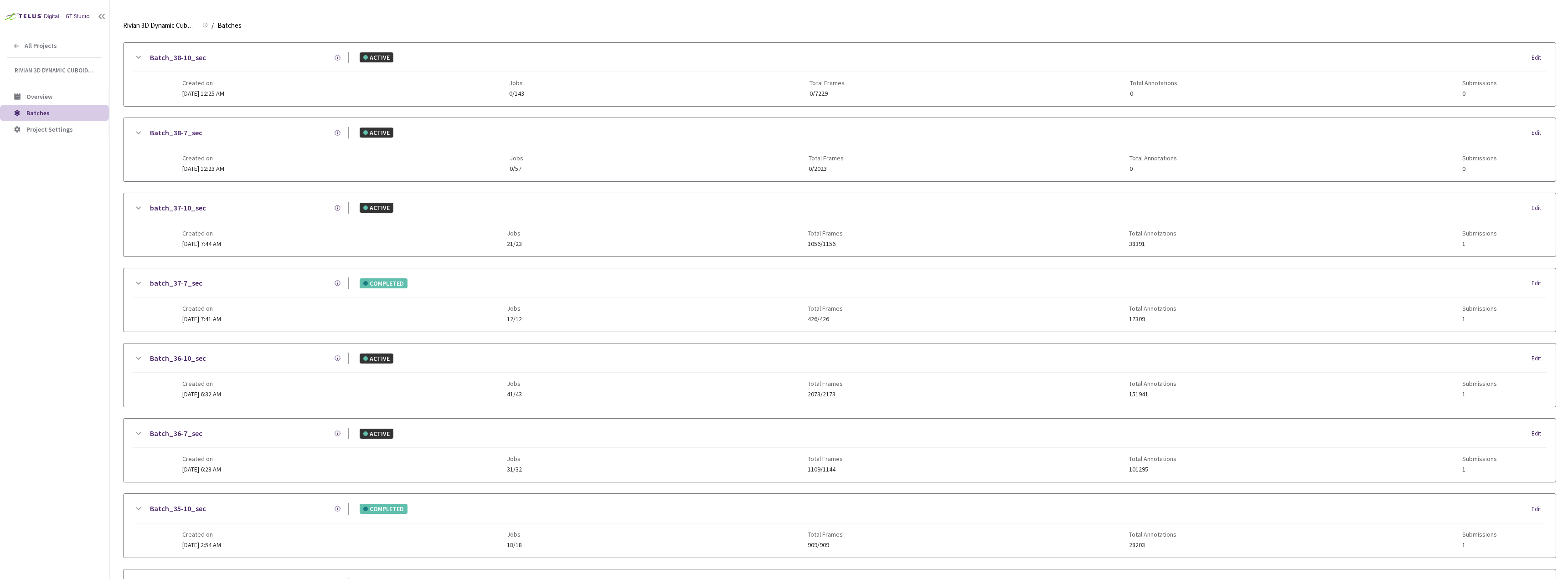
scroll to position [547, 0]
click at [167, 283] on link "batch_37-7_sec" at bounding box center [176, 286] width 52 height 12
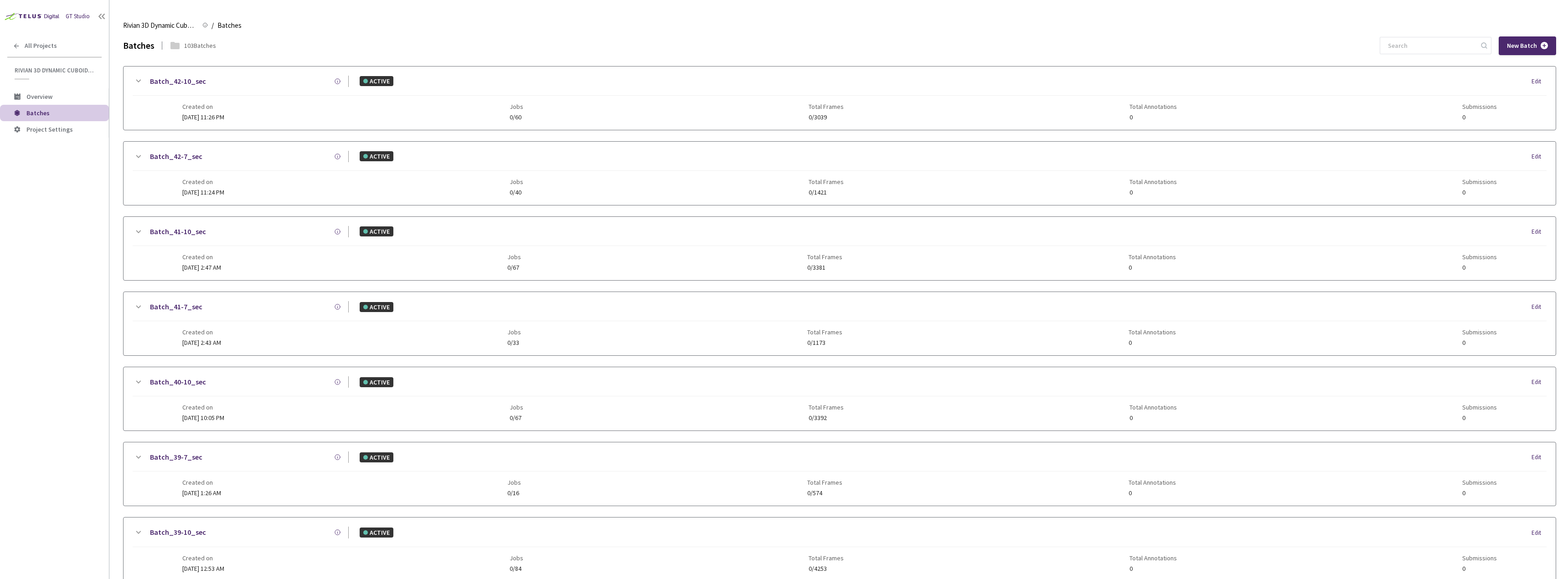
scroll to position [733, 0]
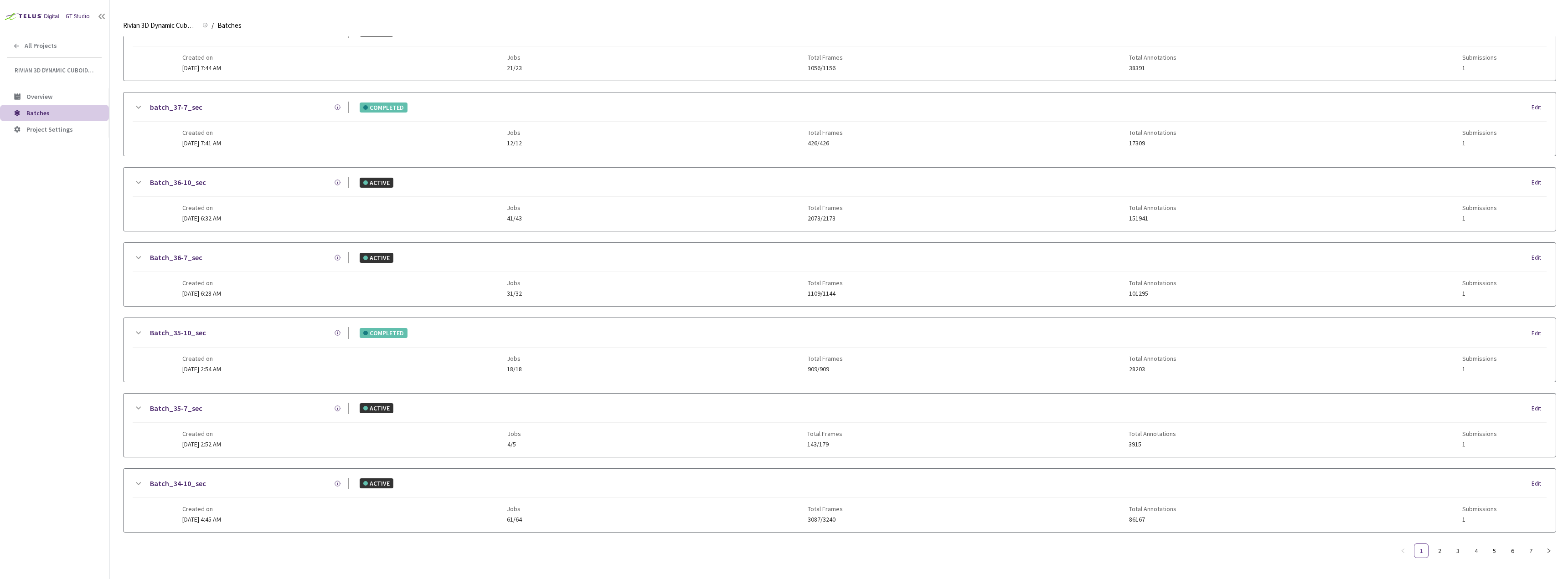
click at [139, 106] on icon at bounding box center [139, 107] width 5 height 2
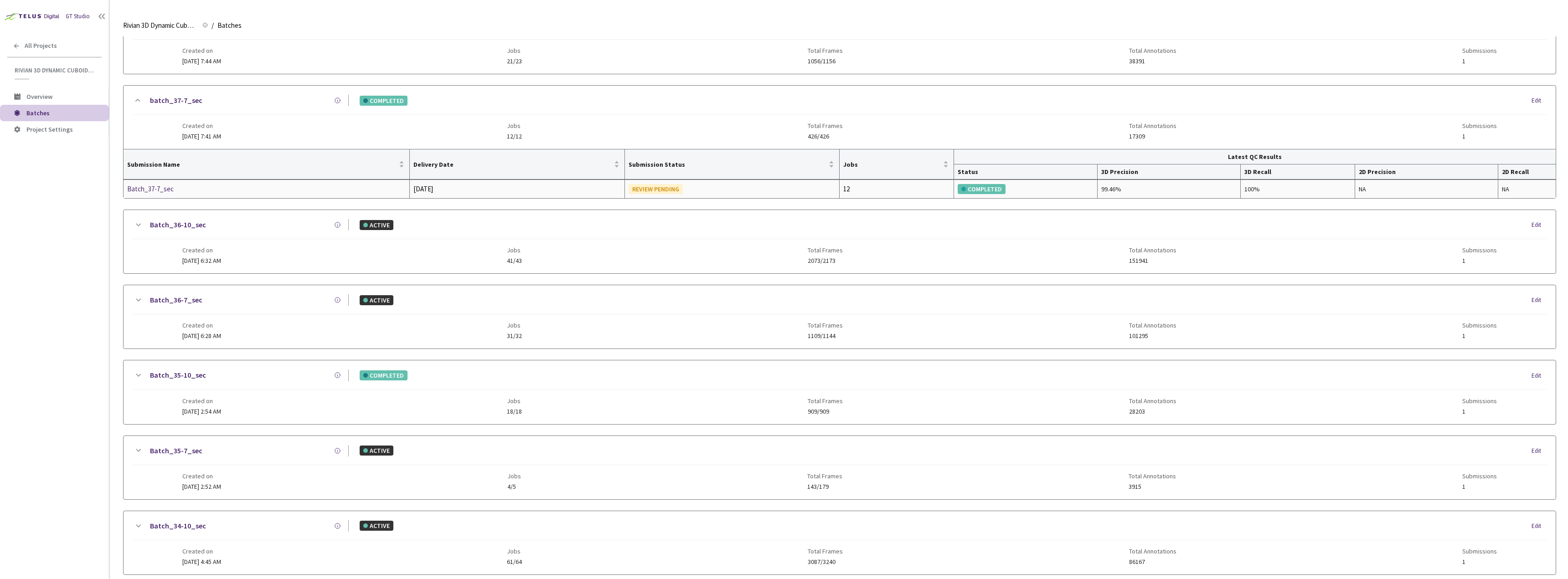
click at [168, 190] on div "Batch_37-7_sec" at bounding box center [175, 189] width 97 height 11
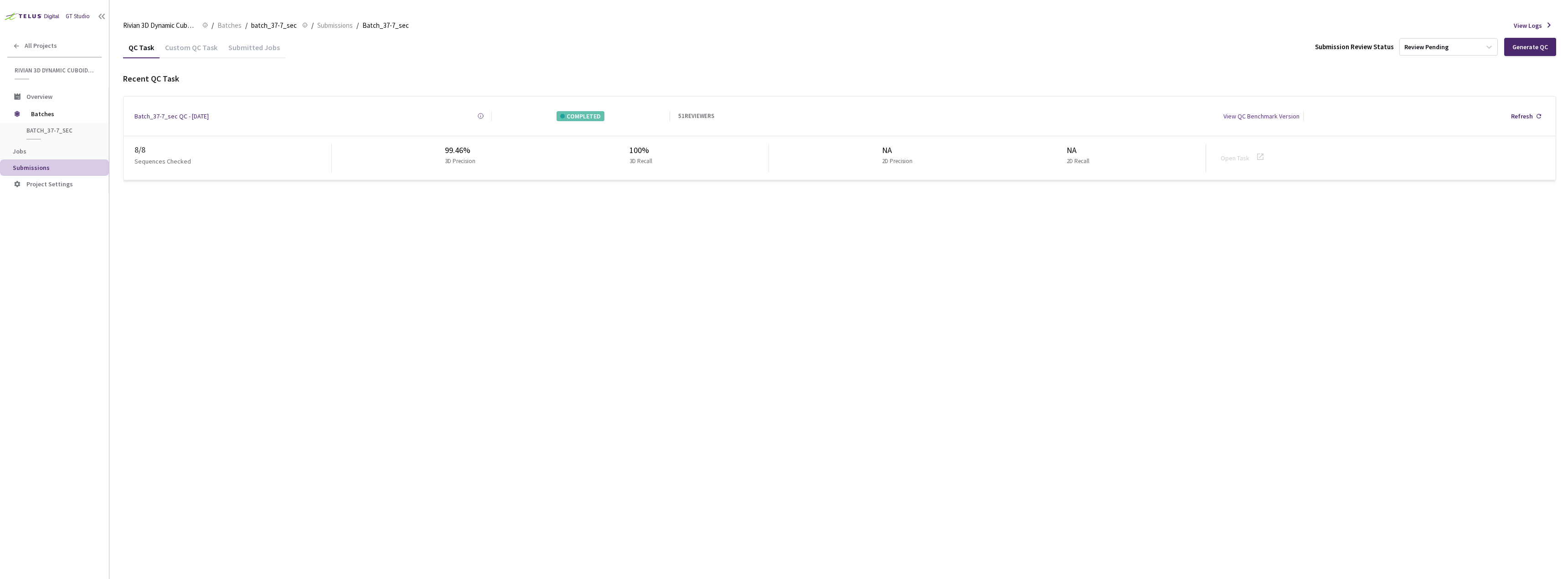
click at [172, 55] on div "Custom QC Task" at bounding box center [191, 50] width 63 height 15
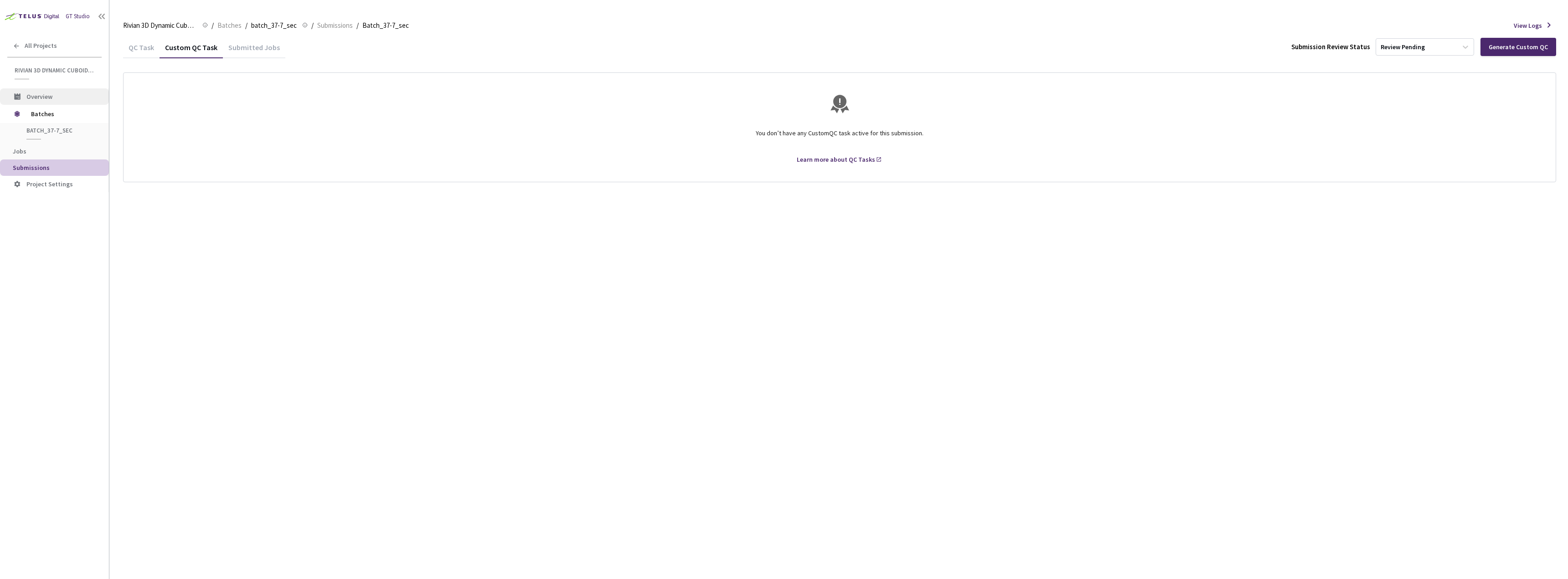
click at [49, 98] on span "Overview" at bounding box center [39, 96] width 26 height 8
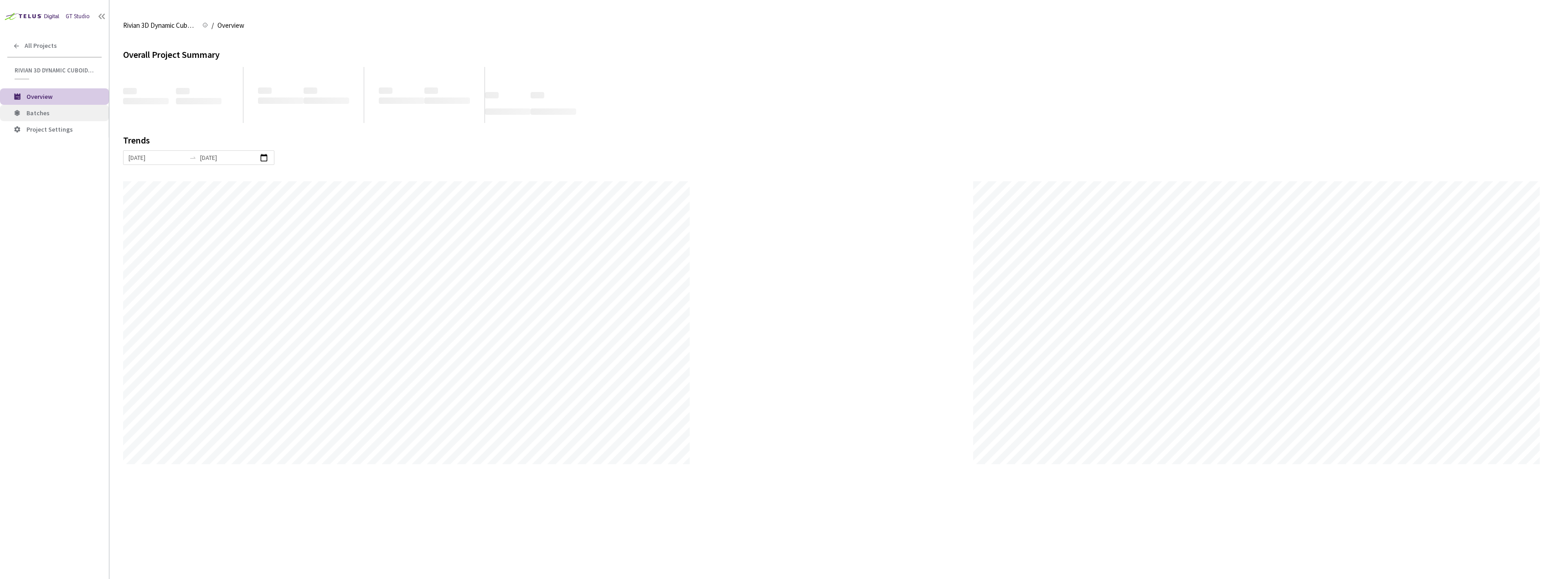
click at [50, 115] on span "Batches" at bounding box center [64, 113] width 75 height 8
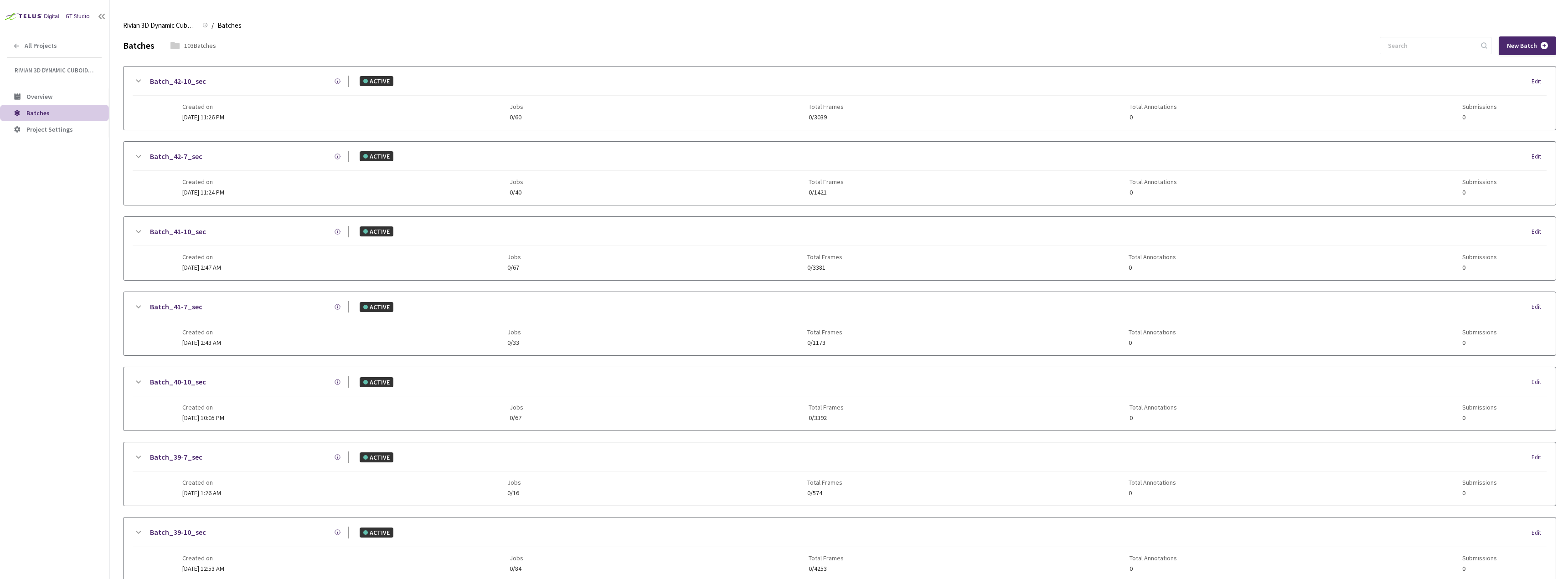
click at [54, 117] on li "Batches" at bounding box center [54, 113] width 109 height 16
click at [72, 72] on span "Rivian 3D Dynamic Cuboids[2024-25]" at bounding box center [55, 70] width 82 height 8
click at [46, 42] on span "All Projects" at bounding box center [40, 46] width 32 height 8
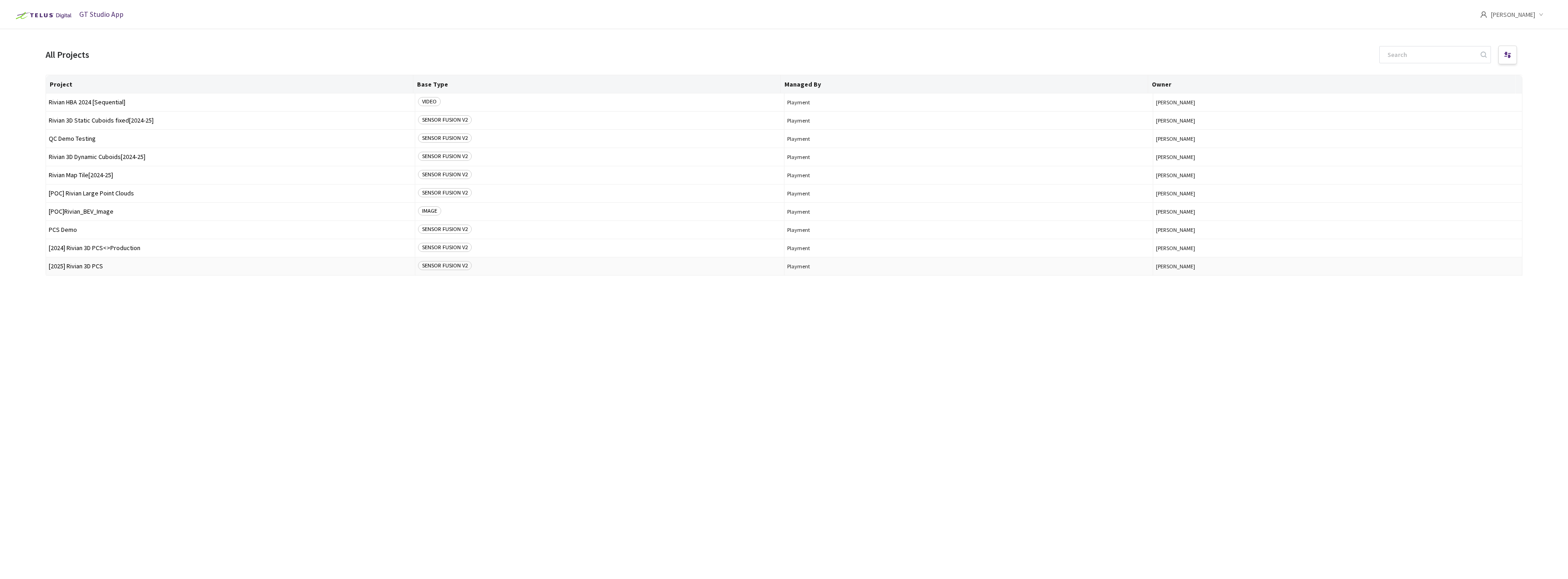
click at [103, 263] on span "[2025] Rivian 3D PCS" at bounding box center [230, 266] width 363 height 7
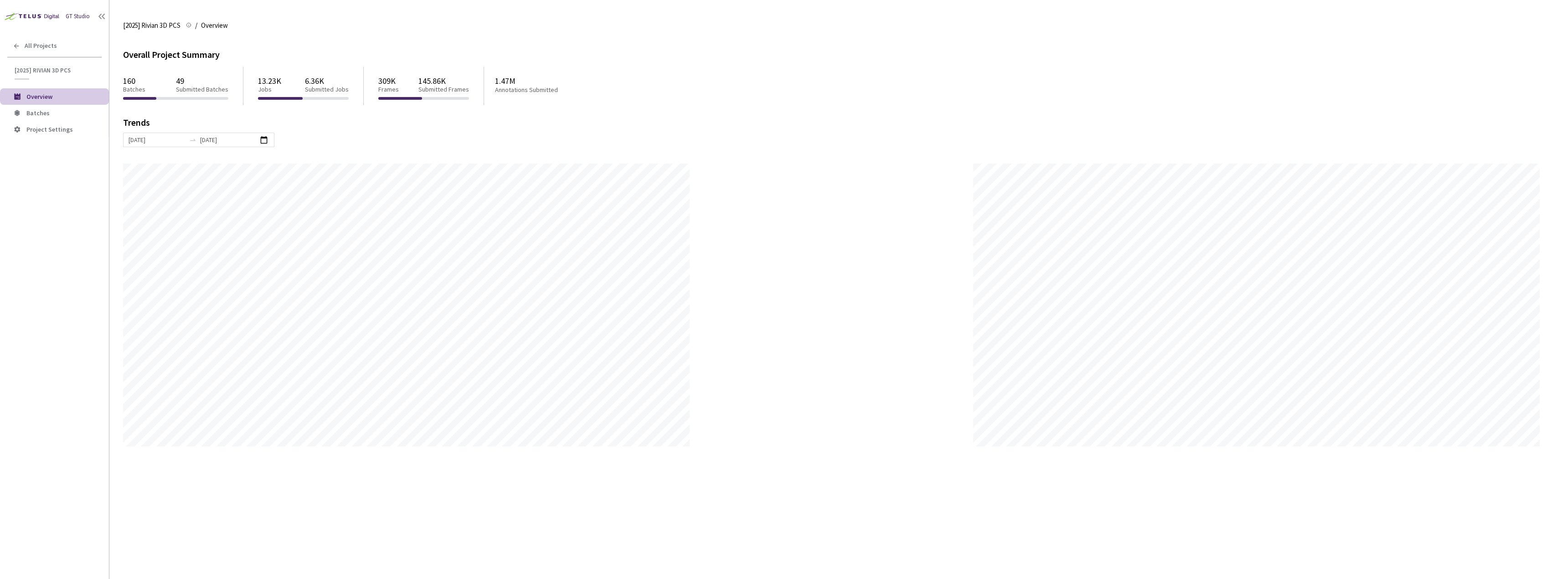
scroll to position [579, 1568]
click at [81, 117] on li "Batches" at bounding box center [54, 113] width 109 height 16
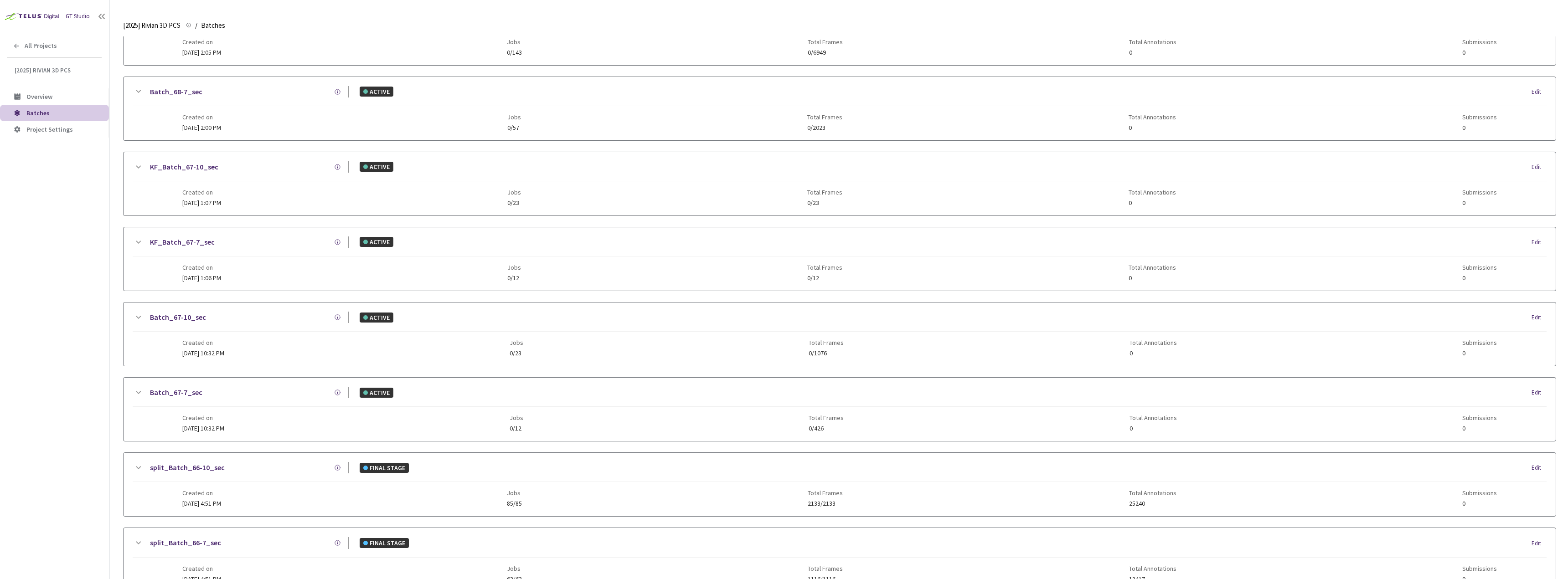
scroll to position [733, 0]
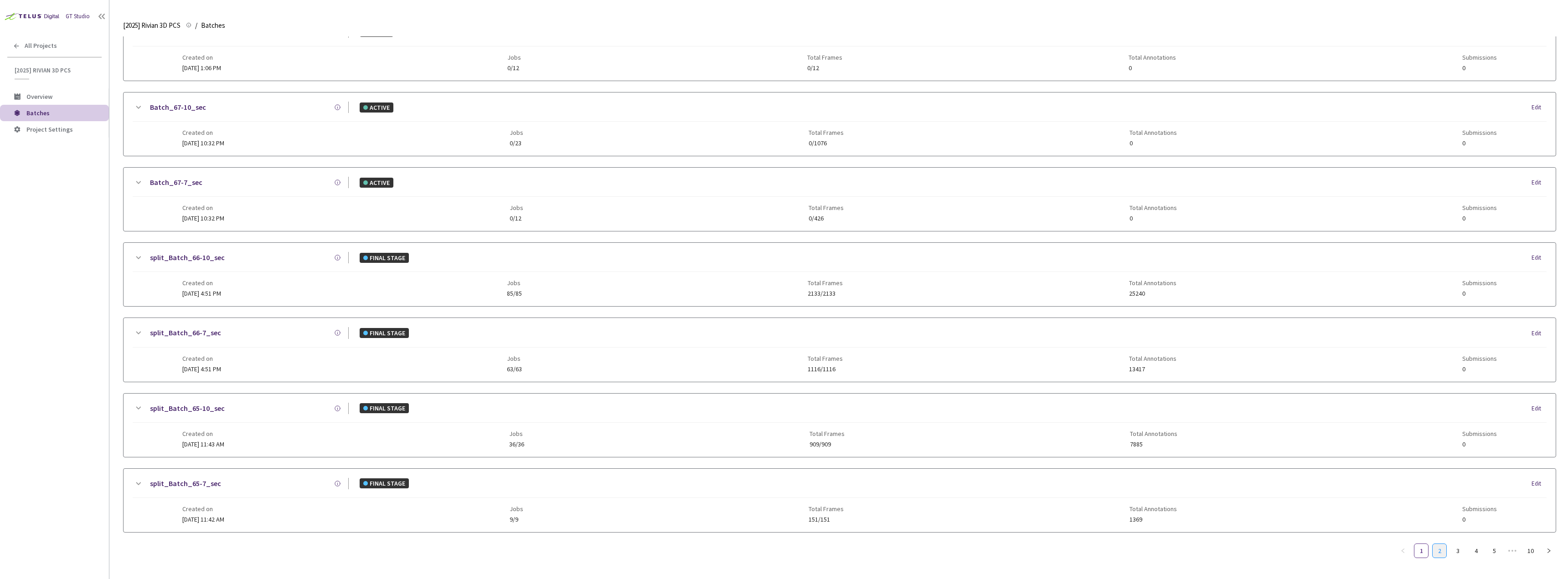
click at [1438, 549] on link "2" at bounding box center [1440, 550] width 13 height 13
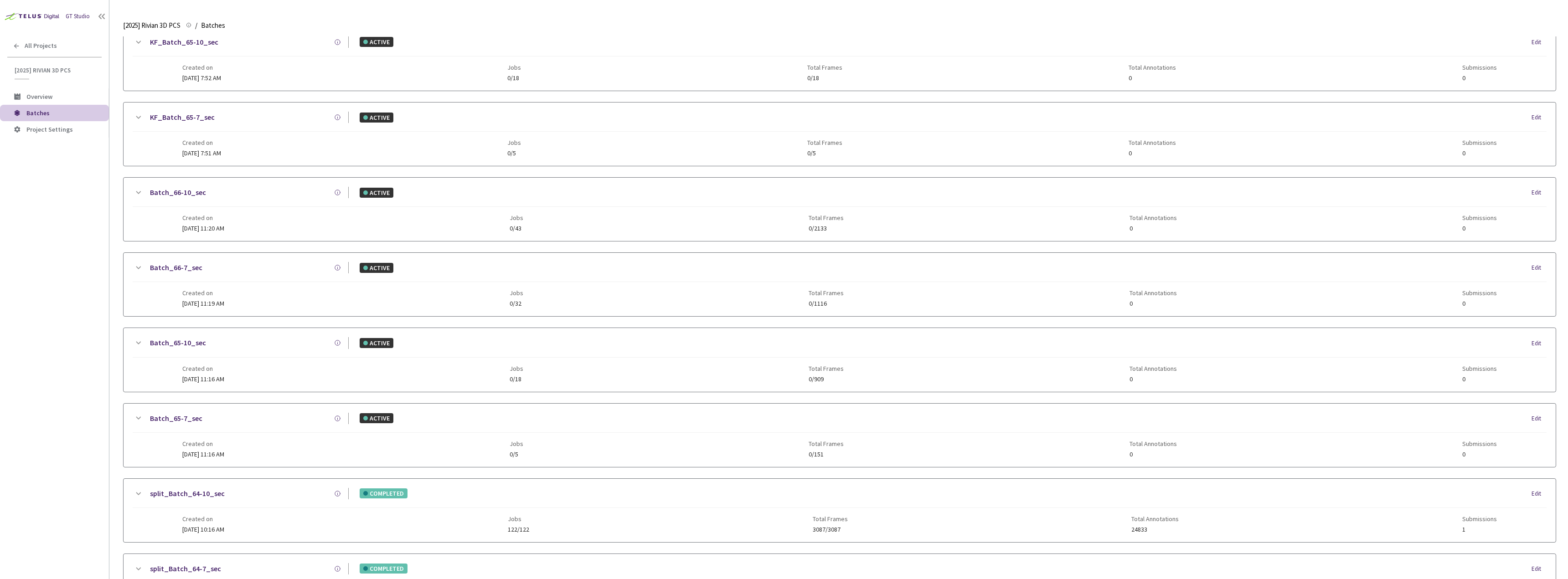
scroll to position [273, 0]
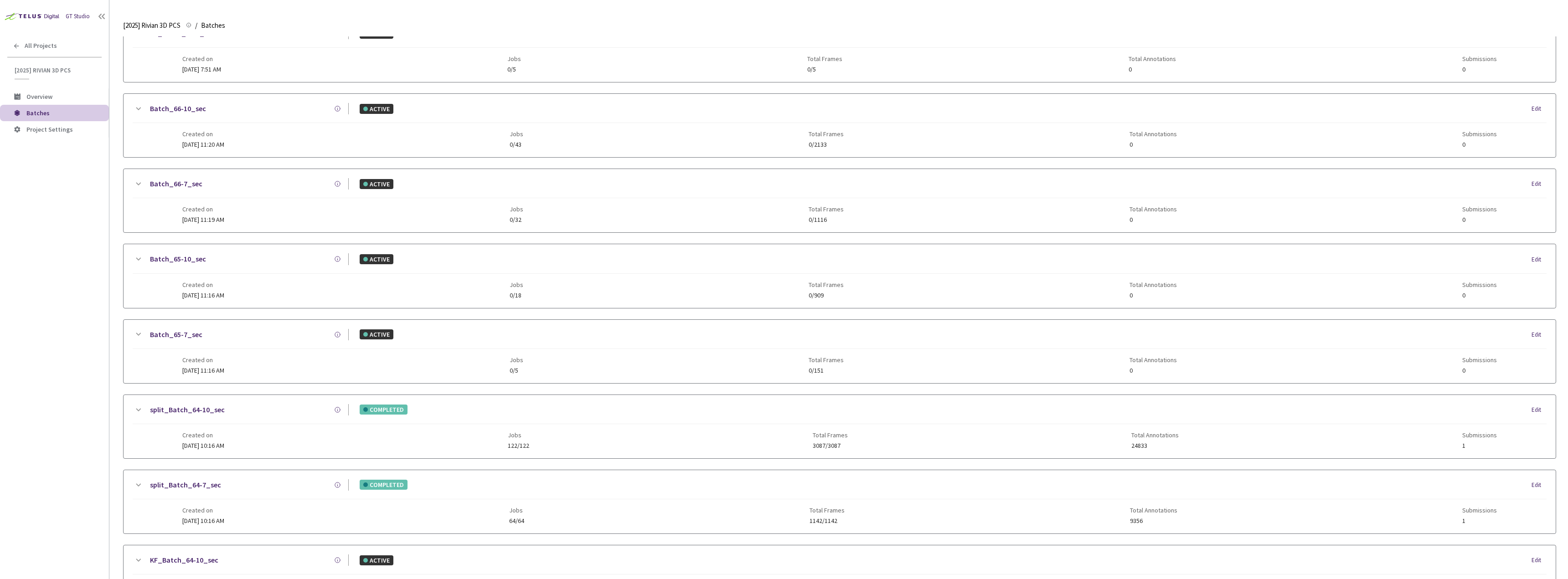
click at [141, 409] on icon at bounding box center [138, 410] width 11 height 11
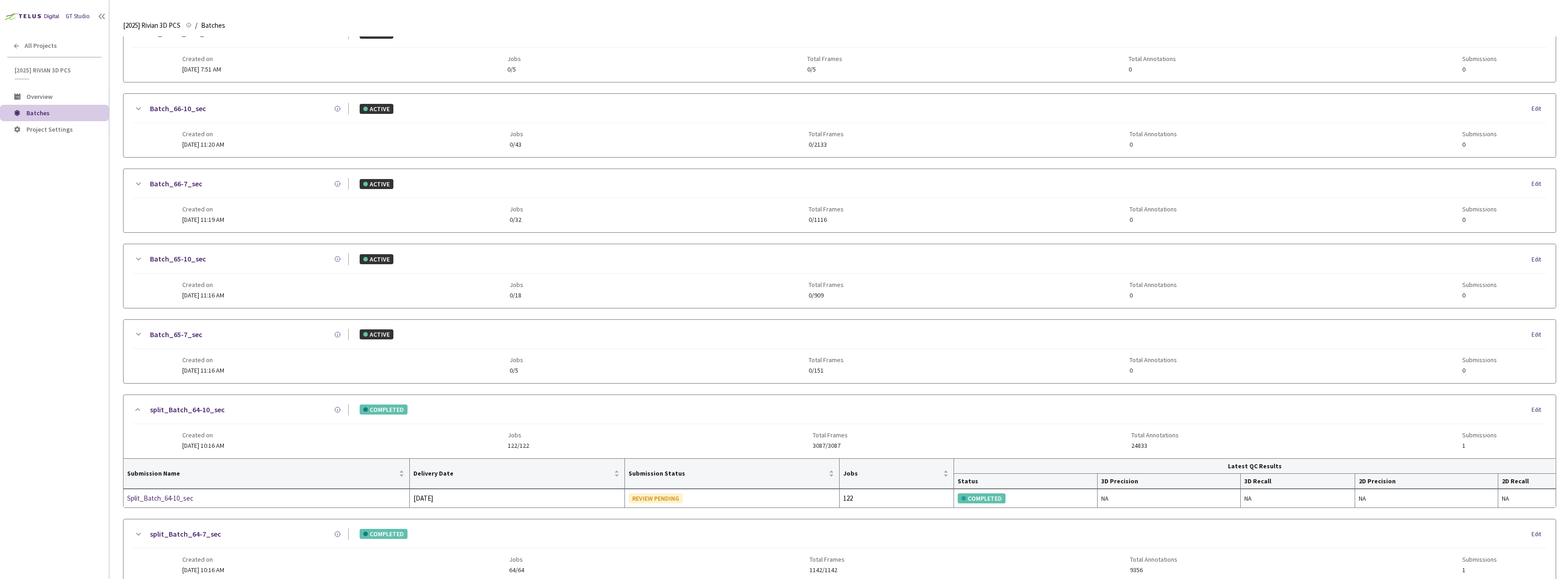
click at [284, 410] on div "split_Batch_64-10_sec" at bounding box center [246, 409] width 205 height 12
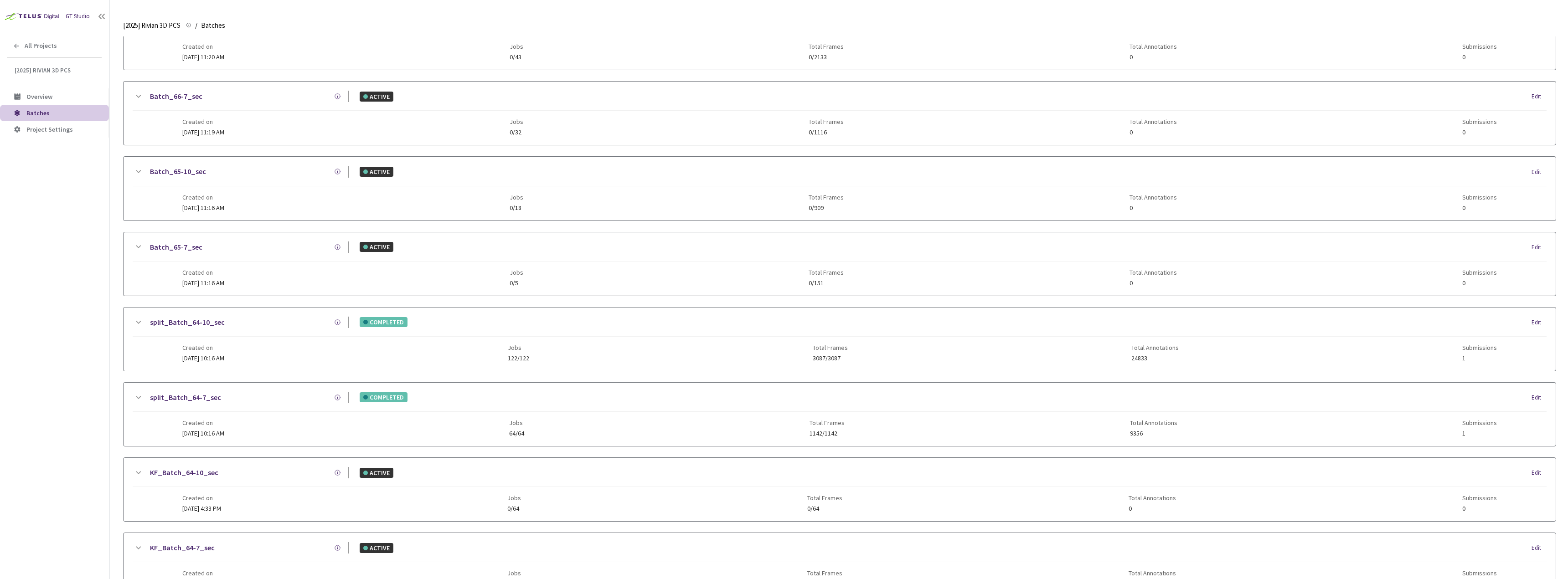
scroll to position [364, 0]
click at [253, 399] on div "split_Batch_64-7_sec" at bounding box center [246, 394] width 205 height 12
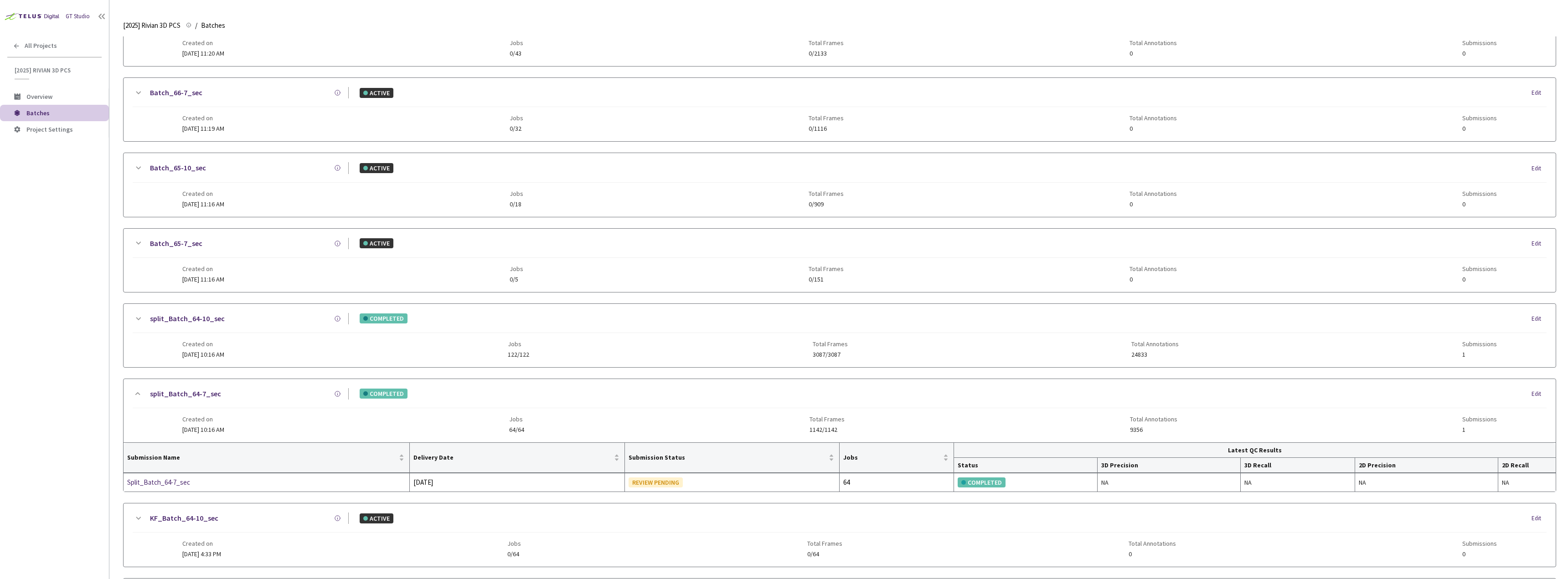
click at [477, 386] on div "split_Batch_64-7_sec COMPLETED Edit Created on 15 Sep, 2025 at 10:16 AM Jobs 64…" at bounding box center [839, 411] width 1432 height 63
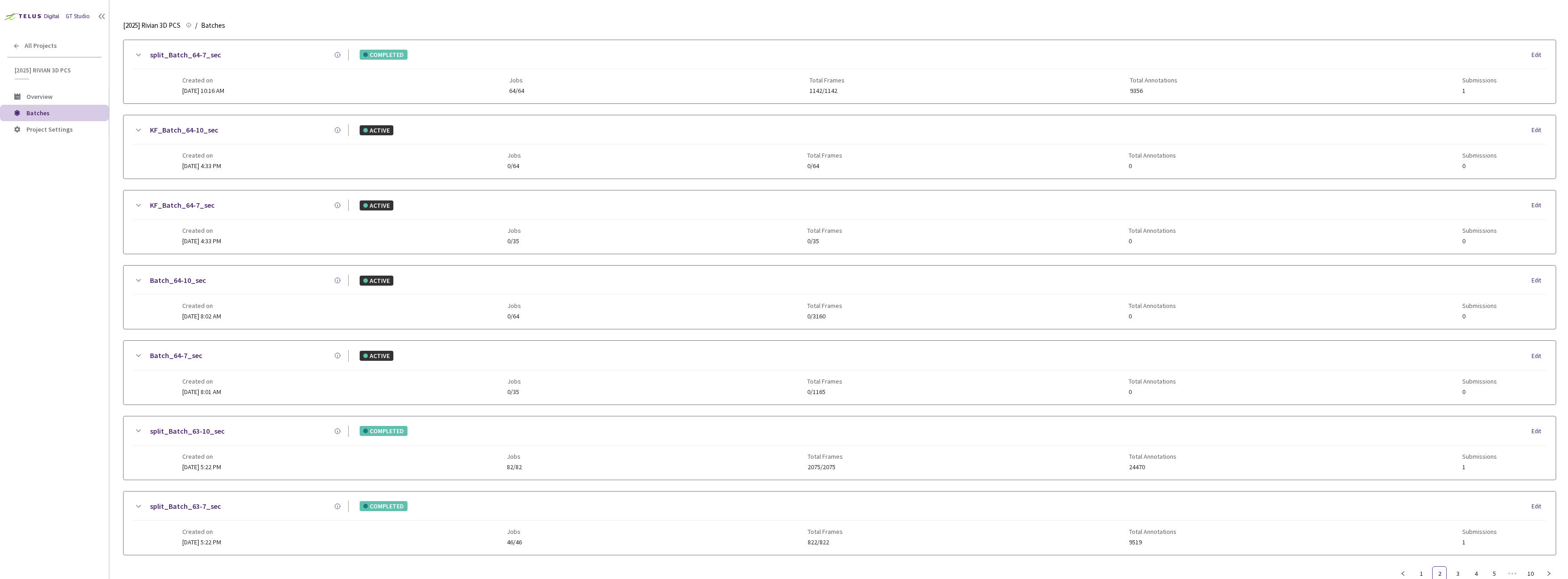
scroll to position [726, 0]
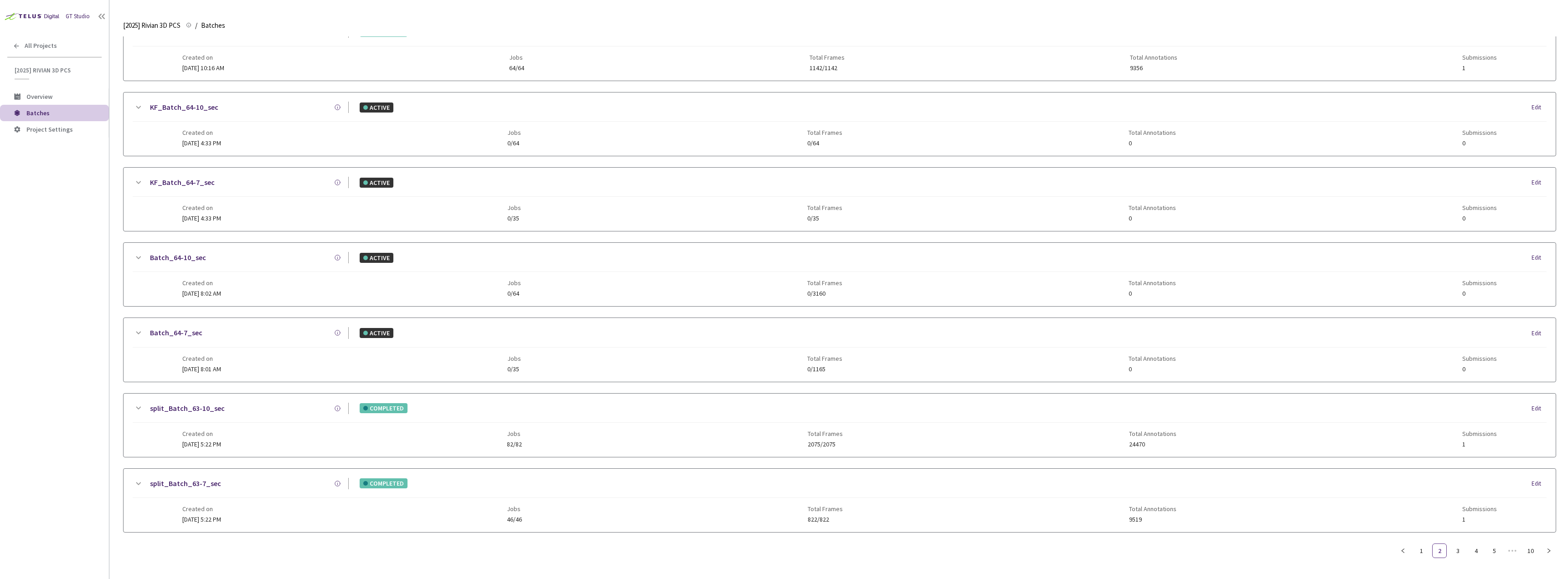
click at [472, 403] on div "split_Batch_63-10_sec COMPLETED Edit" at bounding box center [839, 412] width 1414 height 20
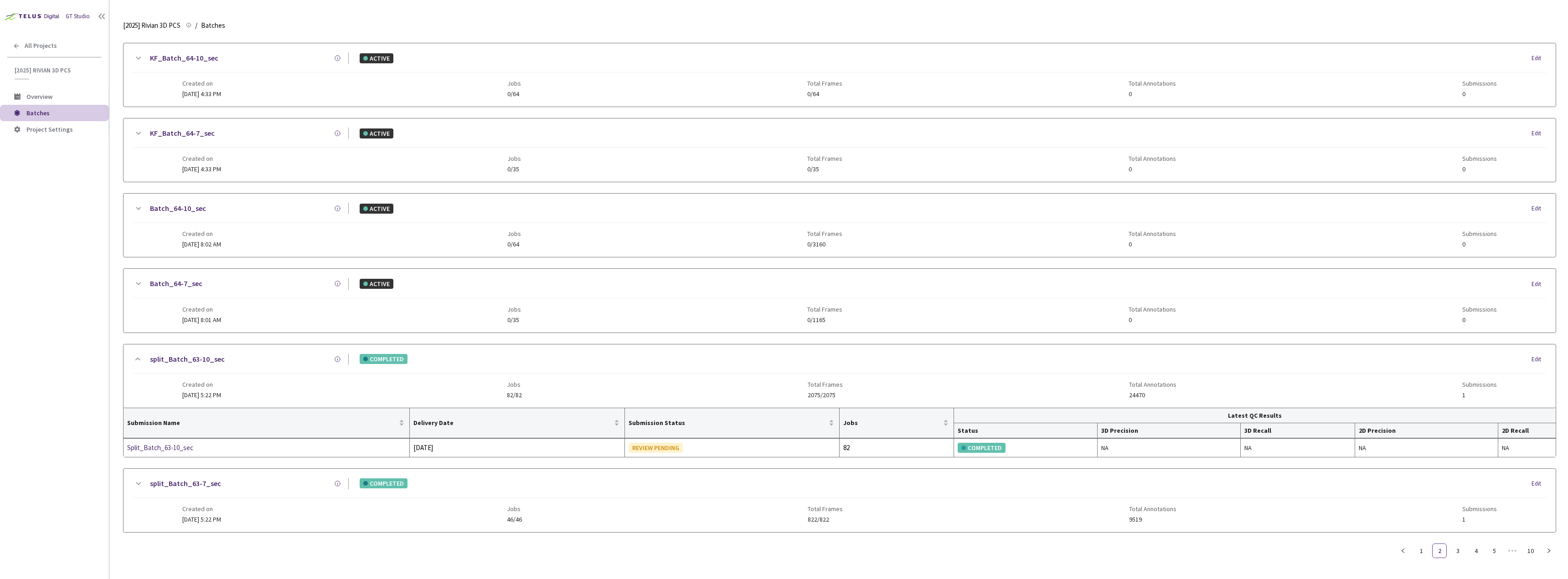
click at [475, 358] on div "COMPLETED Edit" at bounding box center [948, 359] width 1198 height 10
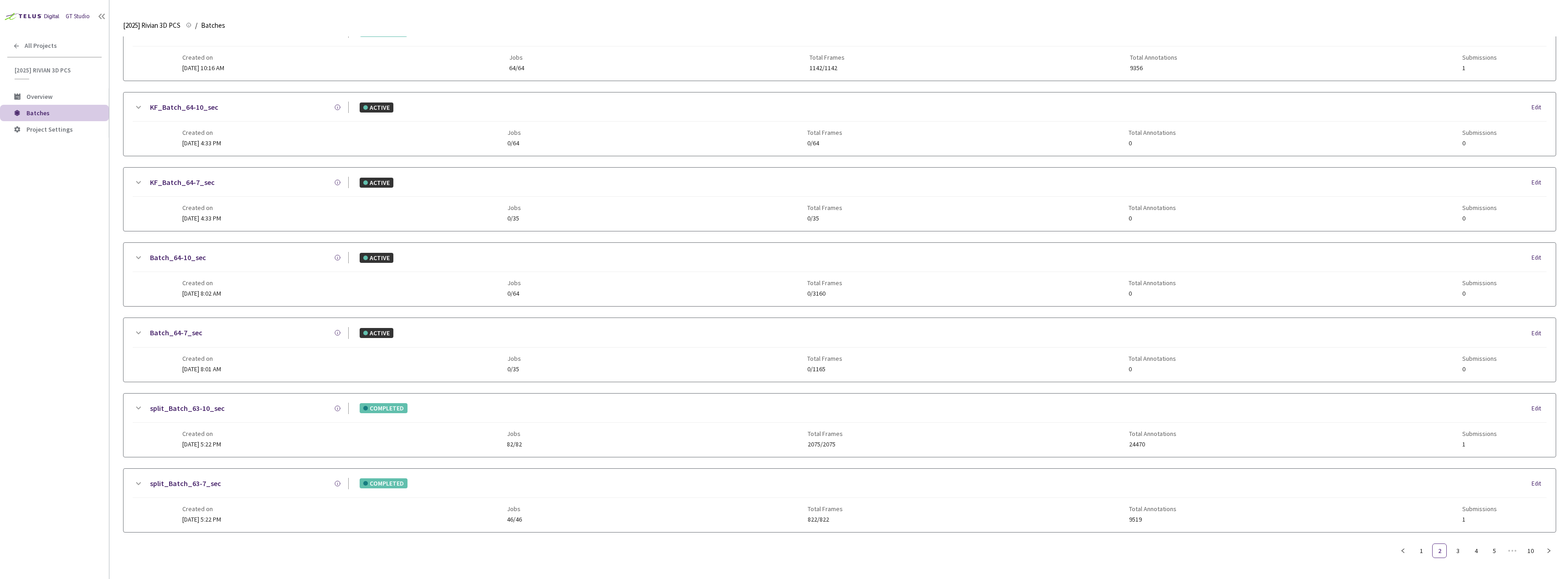
click at [473, 471] on div "split_Batch_63-7_sec COMPLETED Edit Created on 08 Sep, 2025 at 5:22 PM Jobs 46/…" at bounding box center [839, 501] width 1432 height 63
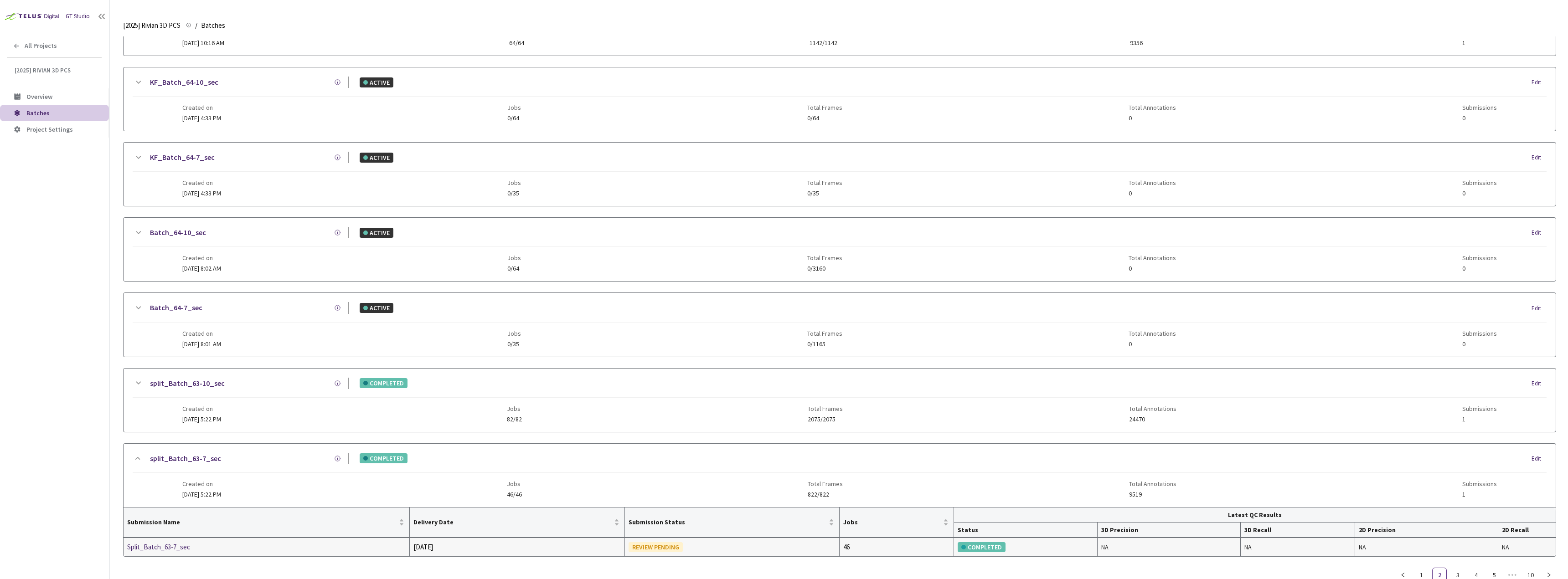
scroll to position [775, 0]
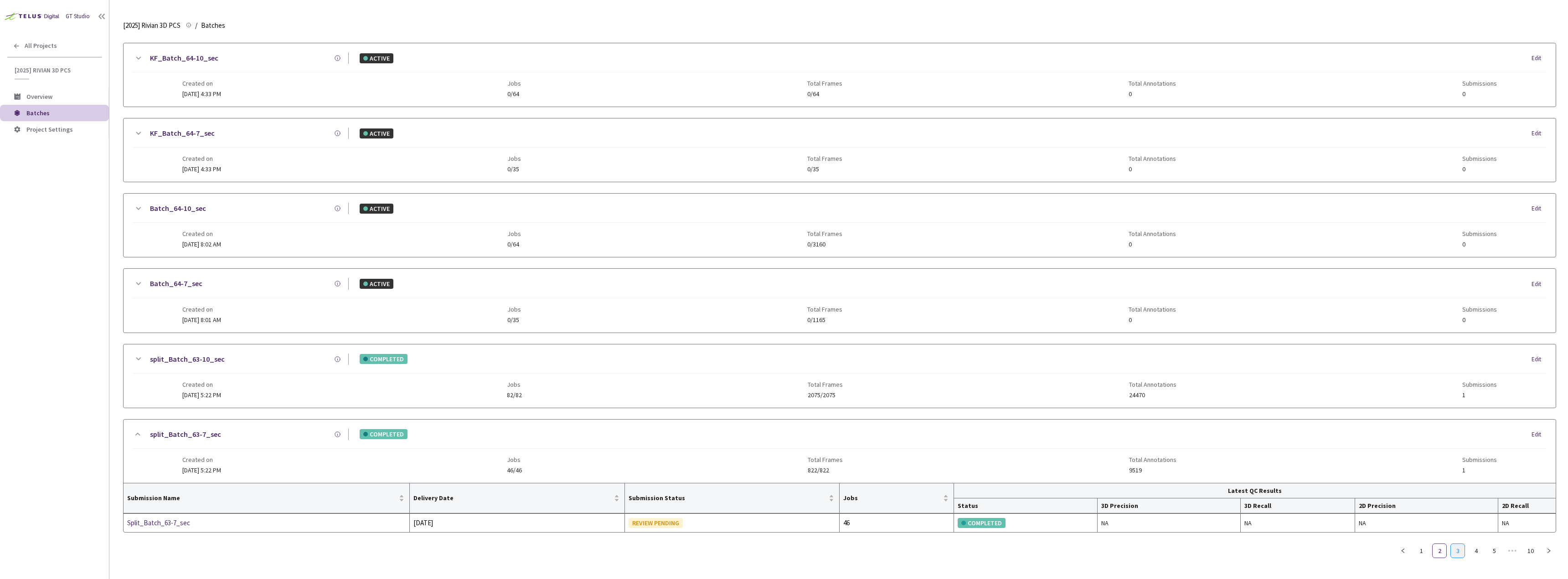
click at [1459, 552] on link "3" at bounding box center [1458, 550] width 13 height 13
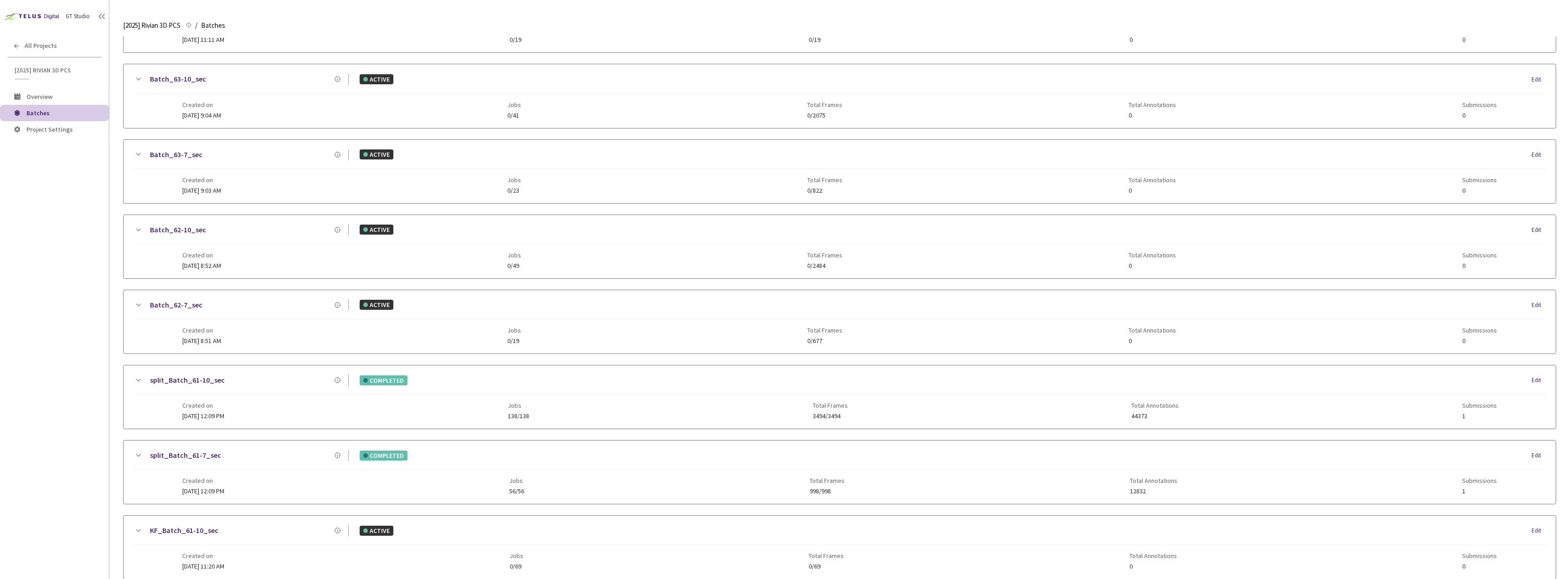
scroll to position [452, 0]
click at [138, 456] on icon at bounding box center [139, 456] width 5 height 2
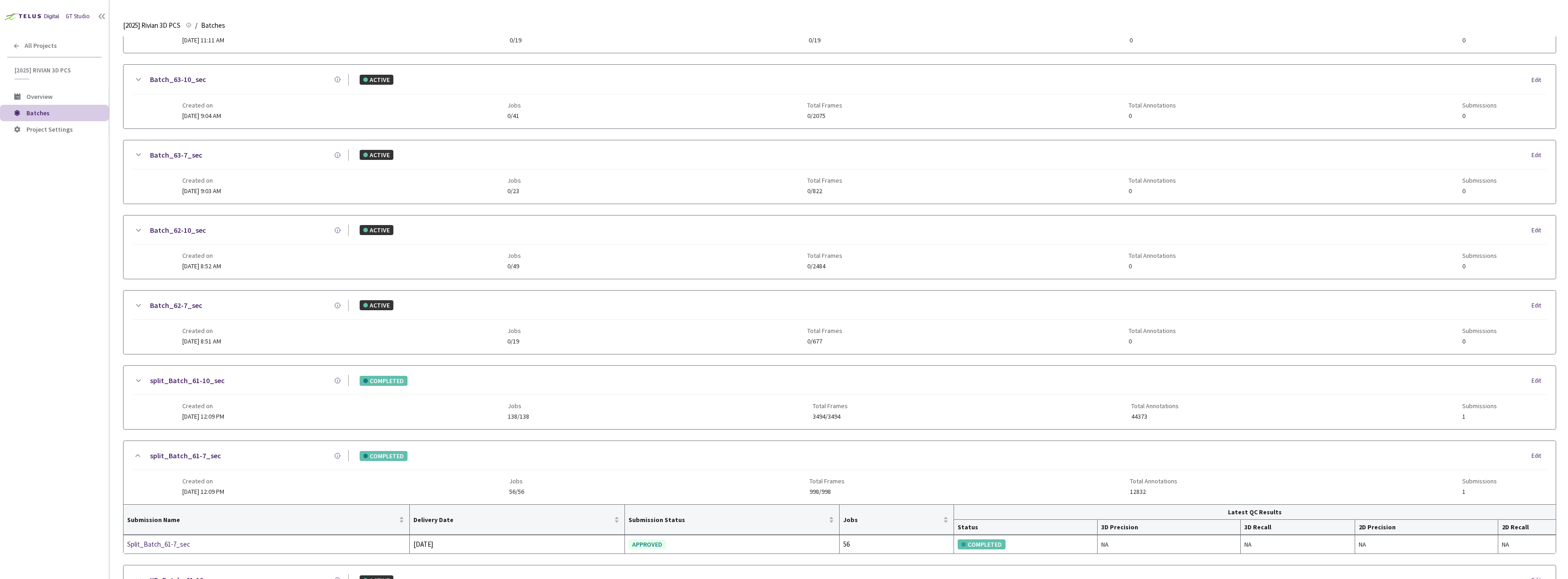
click at [141, 383] on icon at bounding box center [138, 381] width 11 height 11
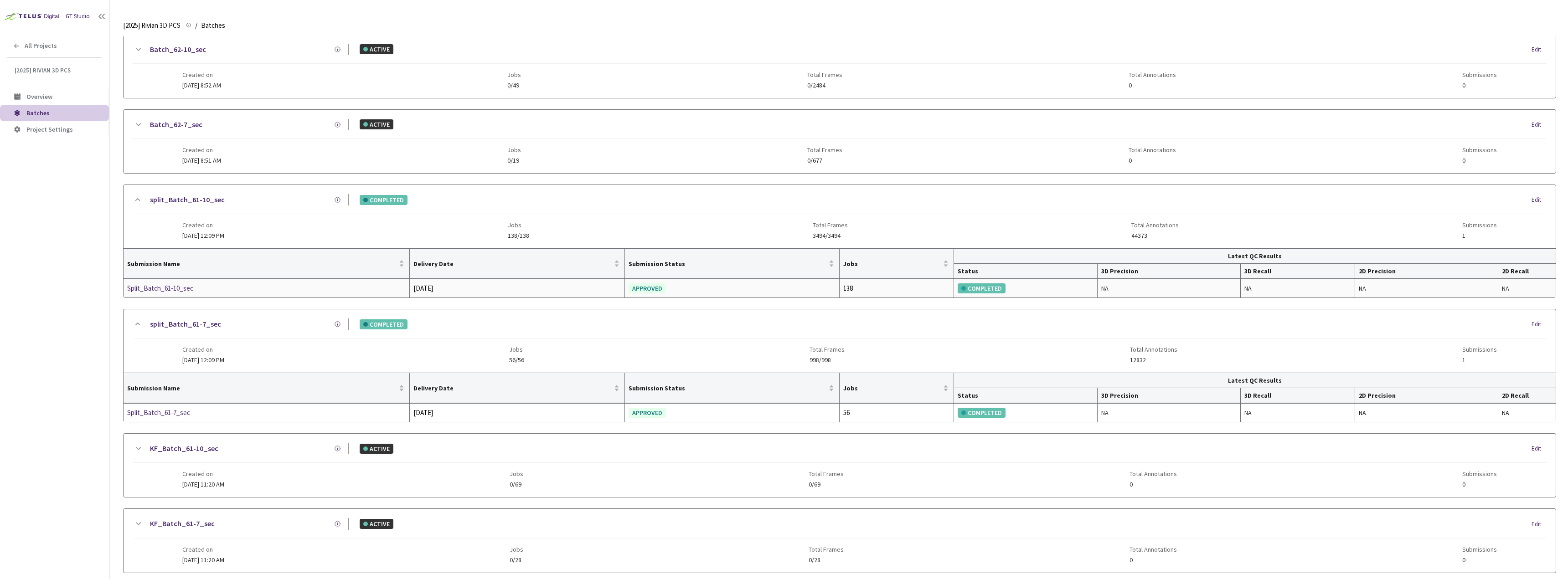
scroll to position [635, 0]
click at [250, 200] on div "split_Batch_61-10_sec" at bounding box center [246, 198] width 205 height 12
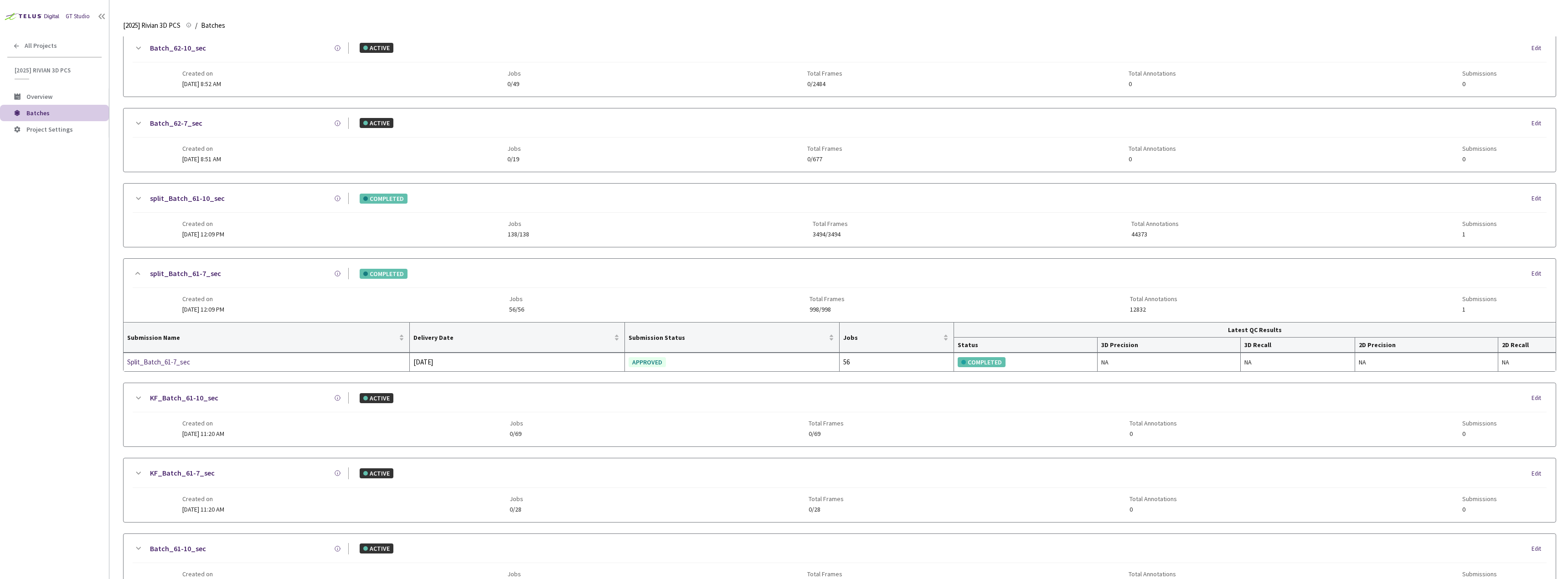
click at [247, 271] on div "split_Batch_61-7_sec" at bounding box center [246, 273] width 205 height 12
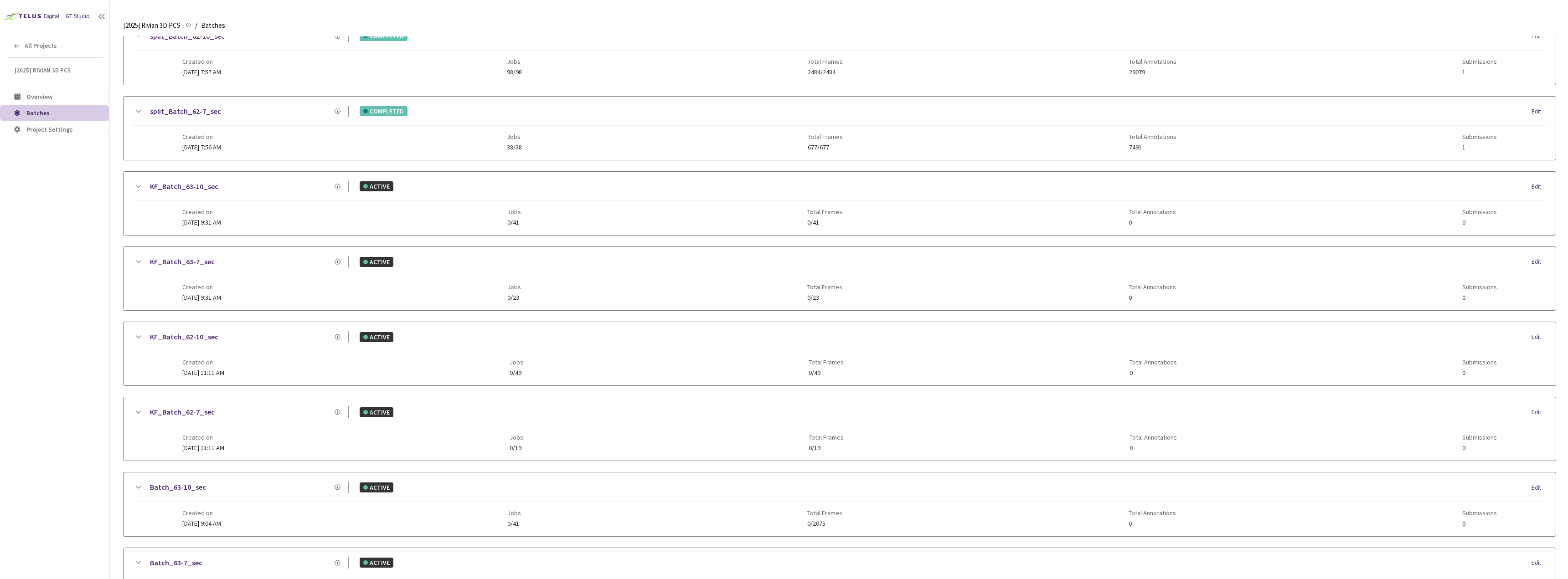
scroll to position [0, 0]
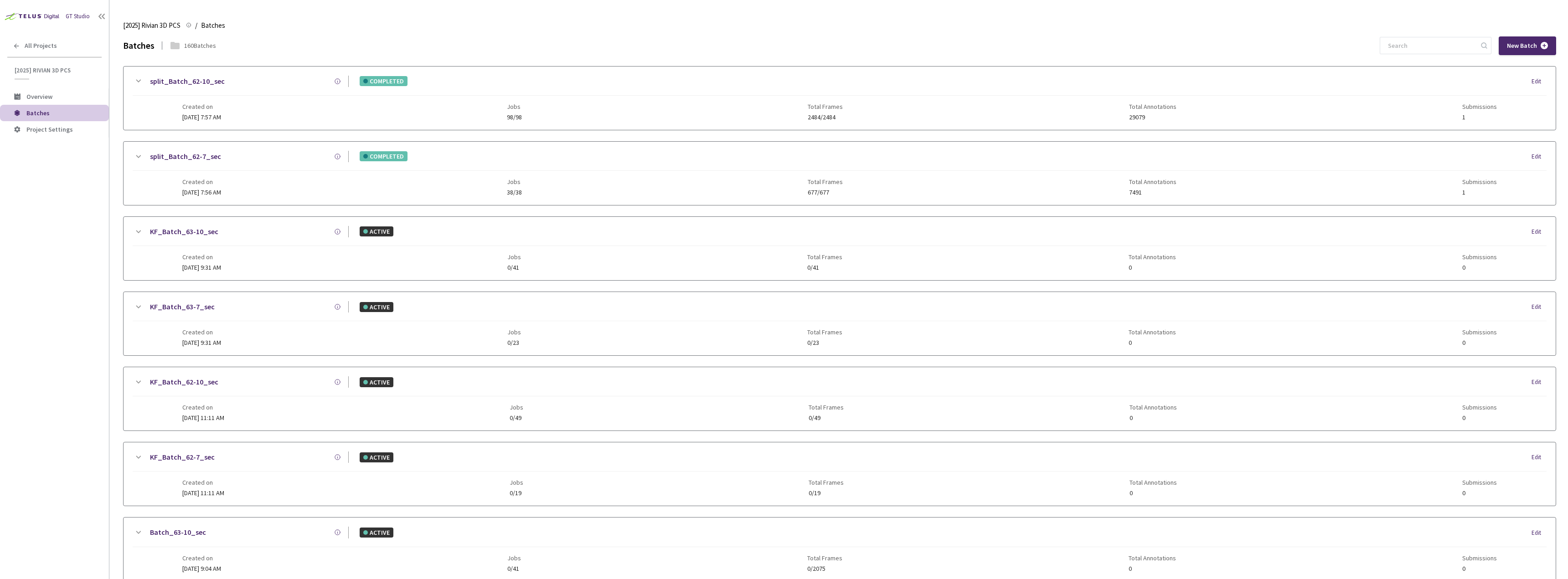
click at [279, 79] on div "split_Batch_62-10_sec" at bounding box center [246, 81] width 205 height 12
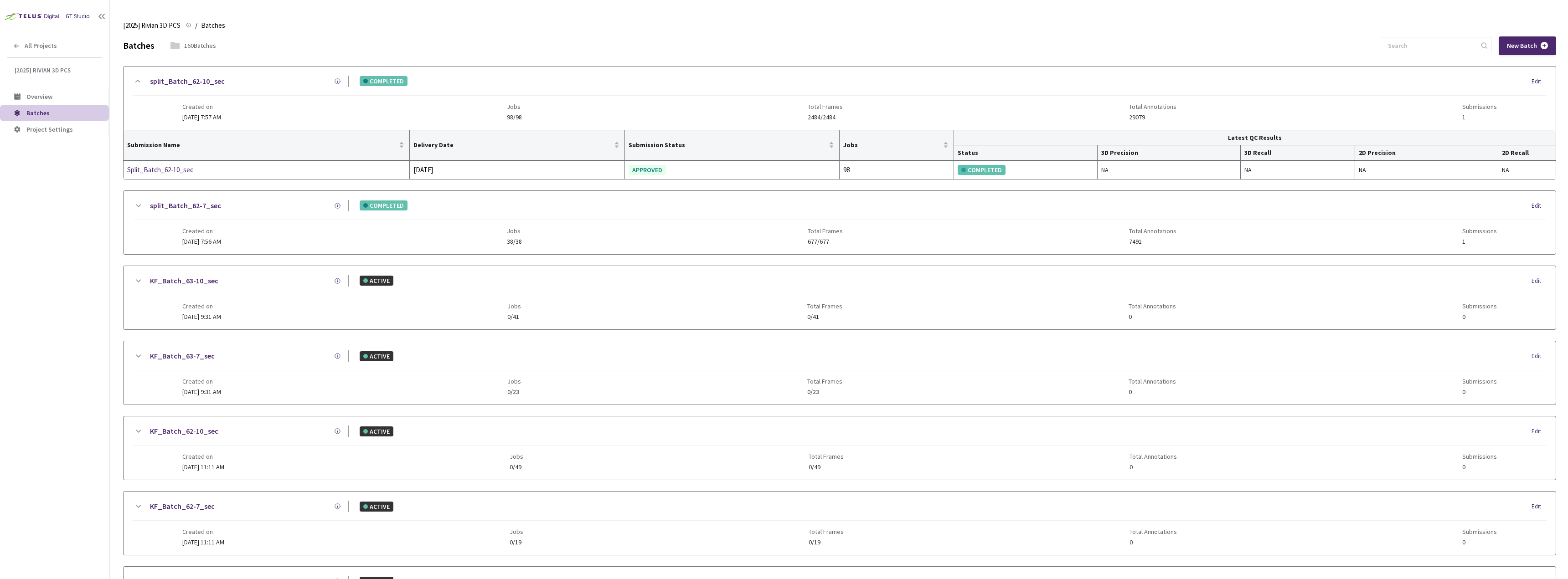
click at [271, 205] on div "split_Batch_62-7_sec" at bounding box center [246, 206] width 205 height 12
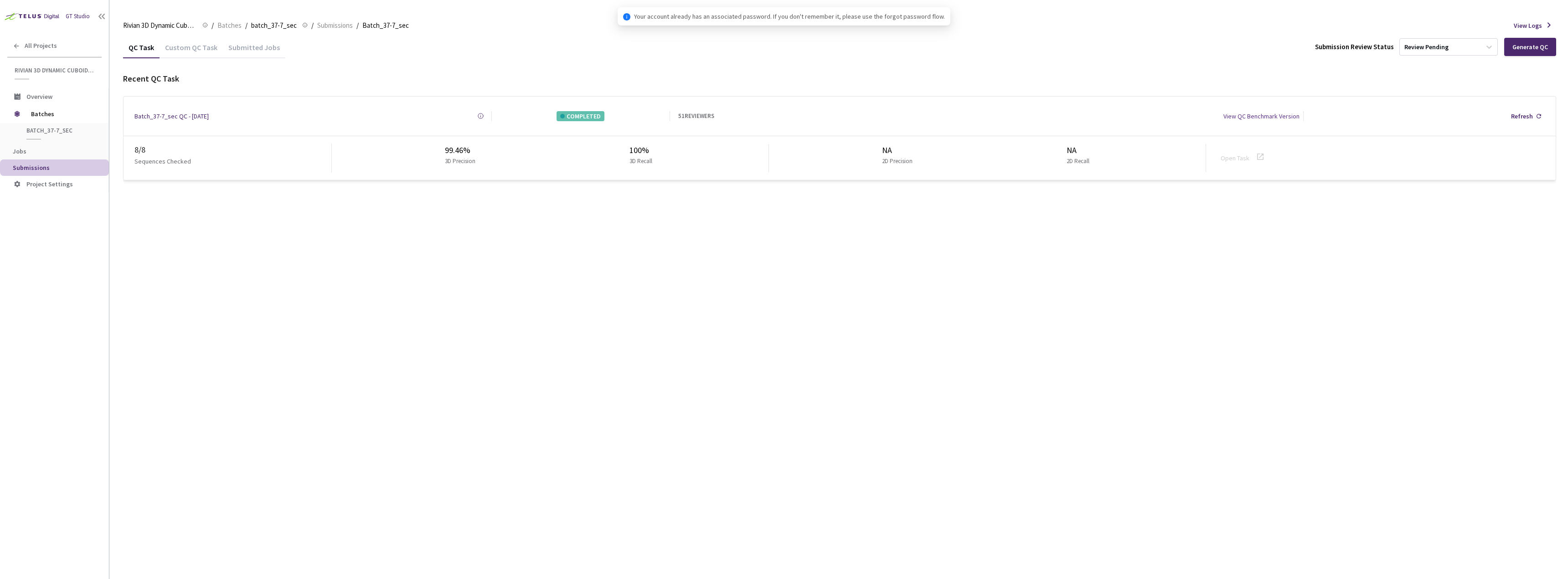
click at [168, 47] on div "Custom QC Task" at bounding box center [191, 50] width 63 height 15
click at [205, 56] on div "Custom QC Task" at bounding box center [191, 50] width 63 height 15
click at [194, 48] on div "Custom QC Task" at bounding box center [191, 50] width 63 height 15
click at [198, 48] on div "Custom QC Task" at bounding box center [191, 50] width 63 height 15
click at [183, 44] on div "Custom QC Task" at bounding box center [191, 50] width 63 height 15
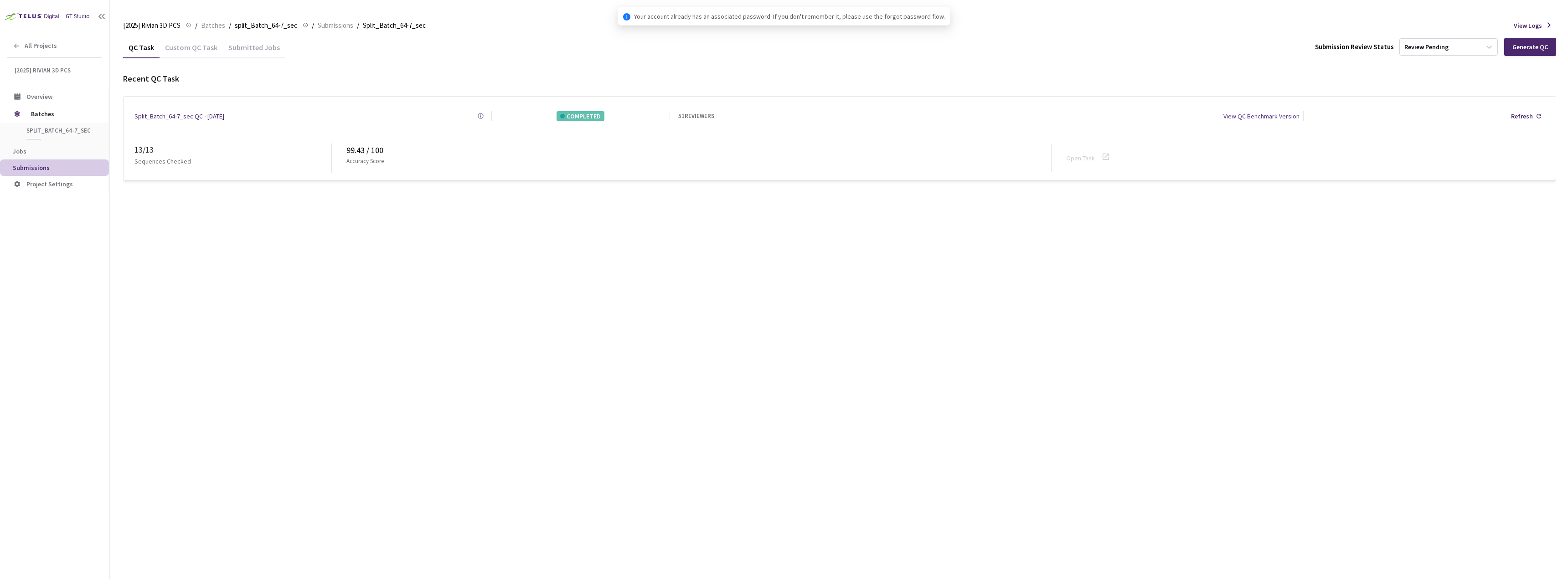
click at [195, 49] on div "Custom QC Task" at bounding box center [191, 50] width 63 height 15
click at [207, 55] on div "Custom QC Task" at bounding box center [191, 50] width 63 height 15
click at [203, 55] on div "Custom QC Task" at bounding box center [191, 50] width 63 height 15
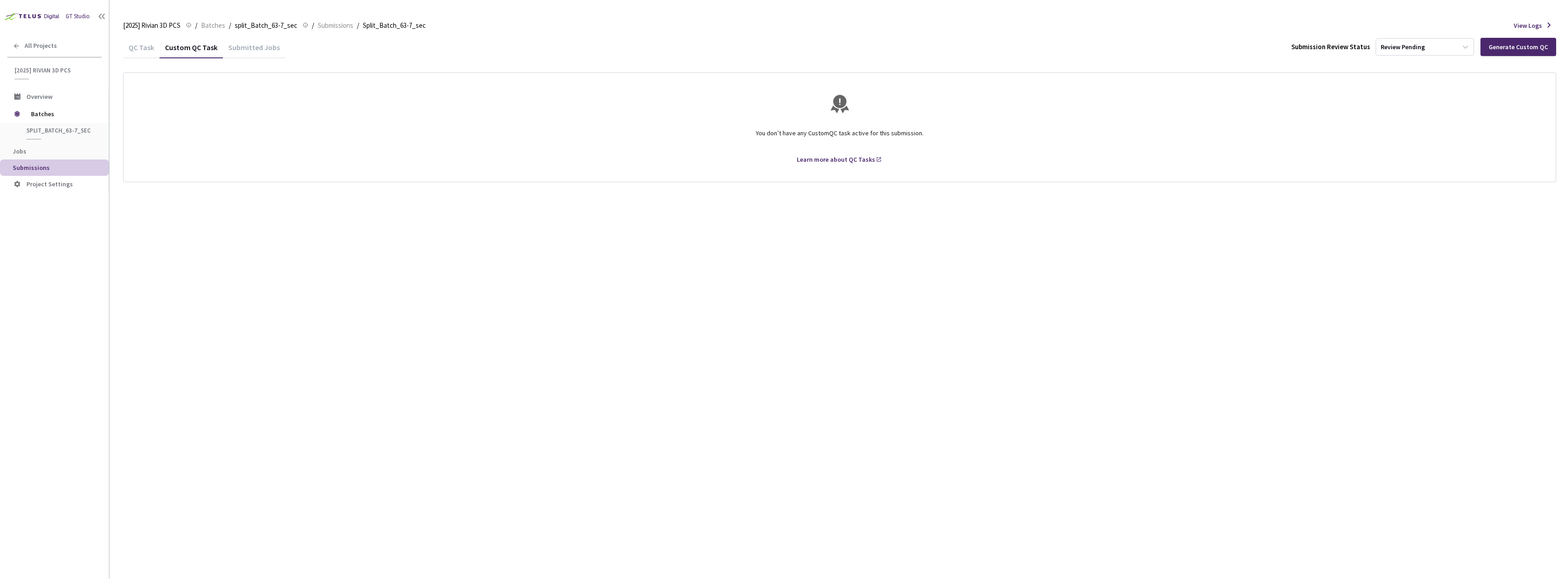
click at [152, 49] on div "QC Task" at bounding box center [141, 50] width 37 height 15
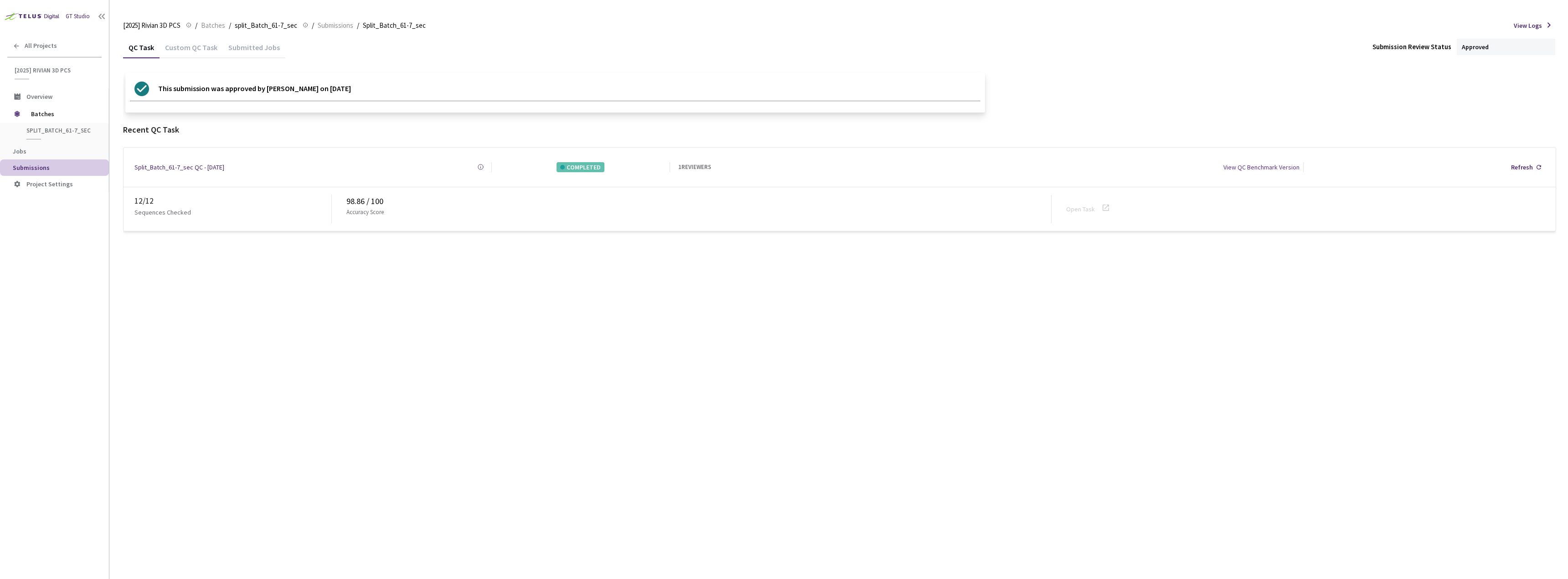
drag, startPoint x: 201, startPoint y: 48, endPoint x: 206, endPoint y: 46, distance: 5.4
click at [201, 48] on div "Custom QC Task" at bounding box center [191, 50] width 63 height 15
click at [174, 45] on div "Custom QC Task" at bounding box center [191, 50] width 63 height 15
click at [195, 49] on div "Custom QC Task" at bounding box center [191, 50] width 63 height 15
click at [192, 43] on div "Custom QC Task" at bounding box center [191, 50] width 63 height 15
